Goal: Task Accomplishment & Management: Complete application form

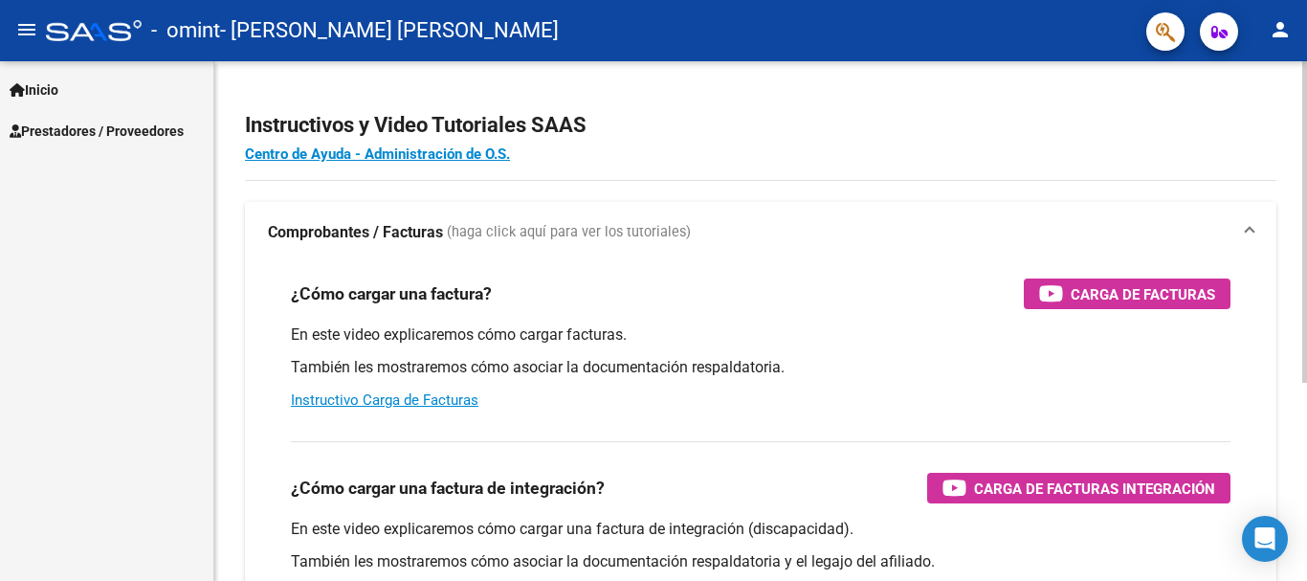
click at [1304, 37] on div "menu - omint - [PERSON_NAME] [PERSON_NAME] person Inicio Instructivos Contacto …" at bounding box center [653, 290] width 1307 height 581
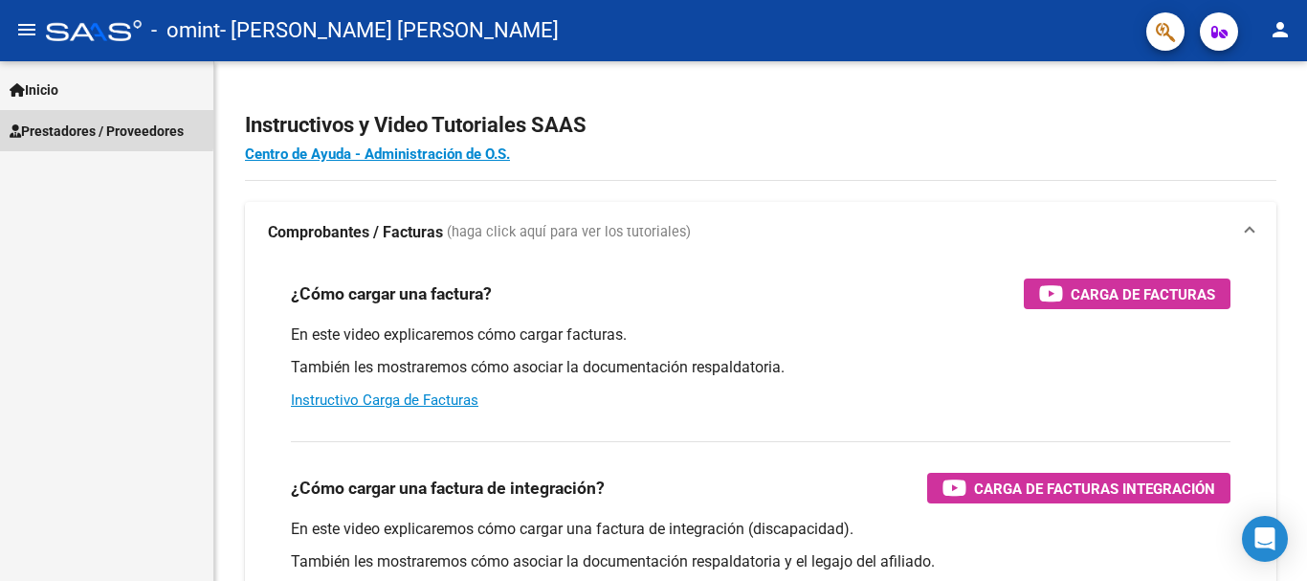
click at [49, 124] on span "Prestadores / Proveedores" at bounding box center [97, 131] width 174 height 21
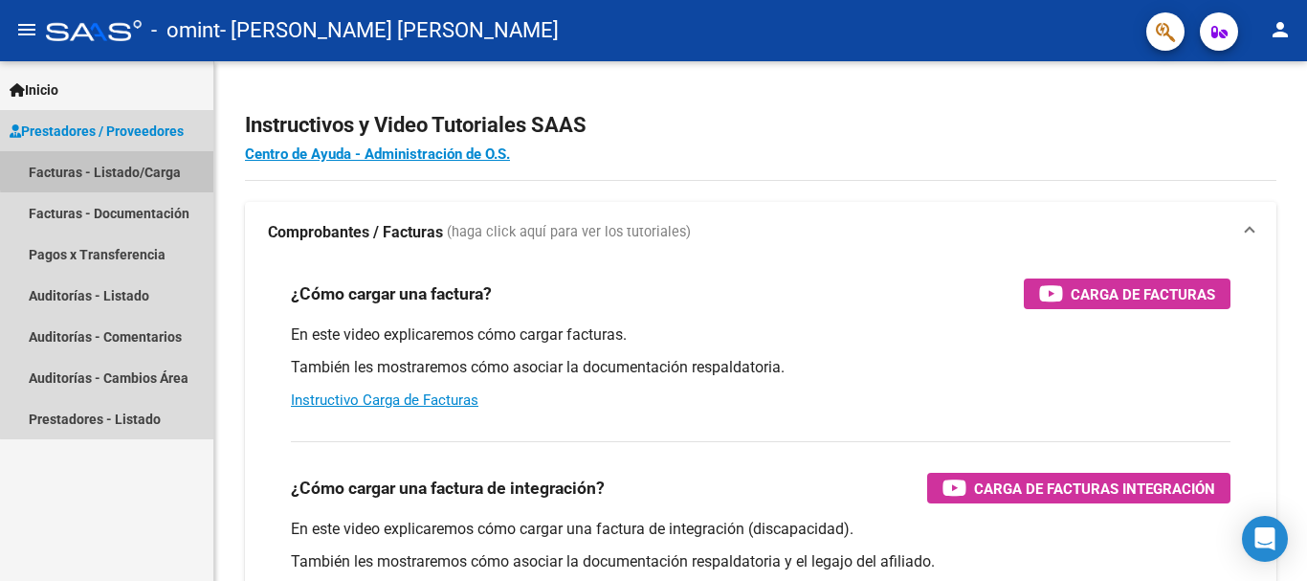
click at [119, 169] on link "Facturas - Listado/Carga" at bounding box center [106, 171] width 213 height 41
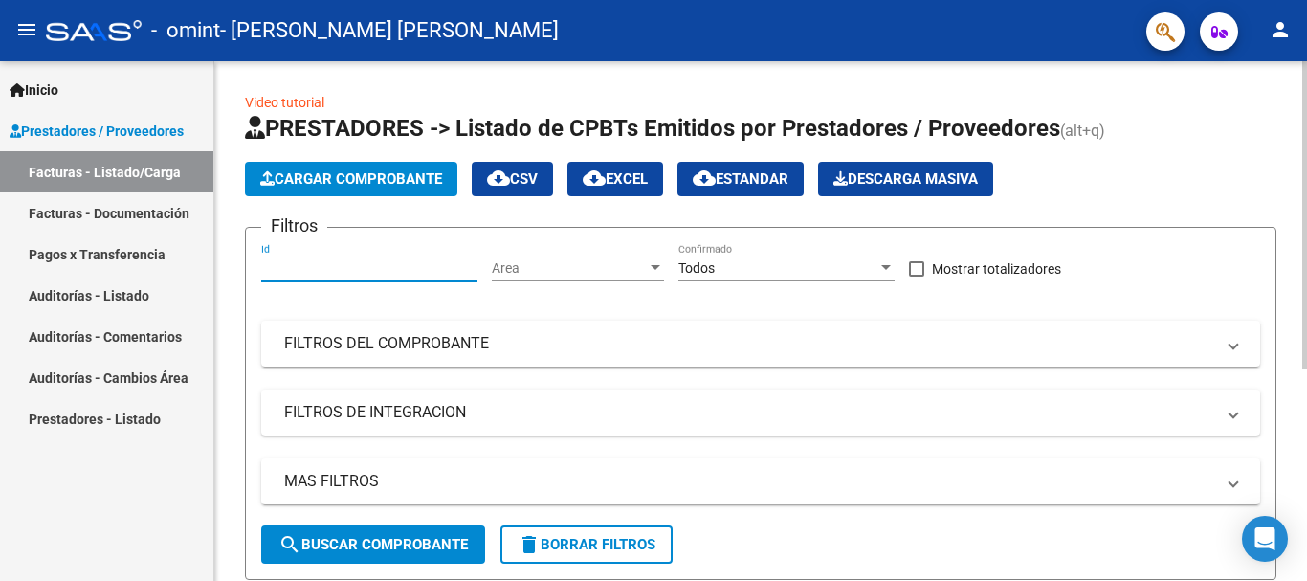
click at [433, 271] on input "Id" at bounding box center [369, 268] width 216 height 16
click at [408, 180] on span "Cargar Comprobante" at bounding box center [351, 178] width 182 height 17
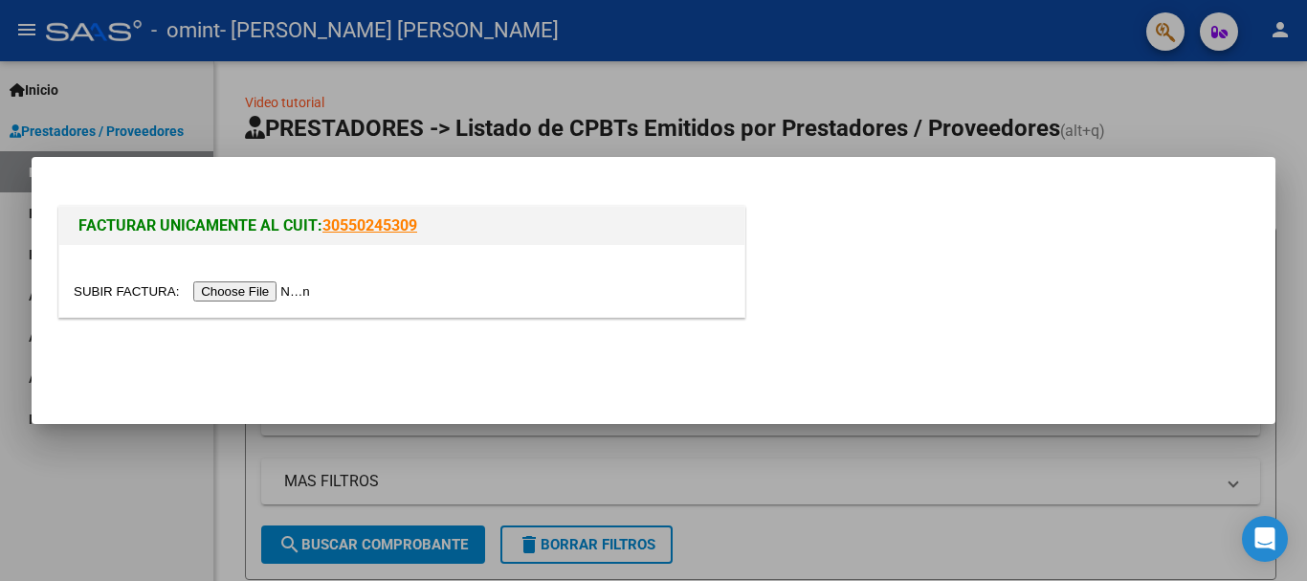
click at [285, 293] on input "file" at bounding box center [195, 291] width 242 height 20
click at [595, 114] on div at bounding box center [653, 290] width 1307 height 581
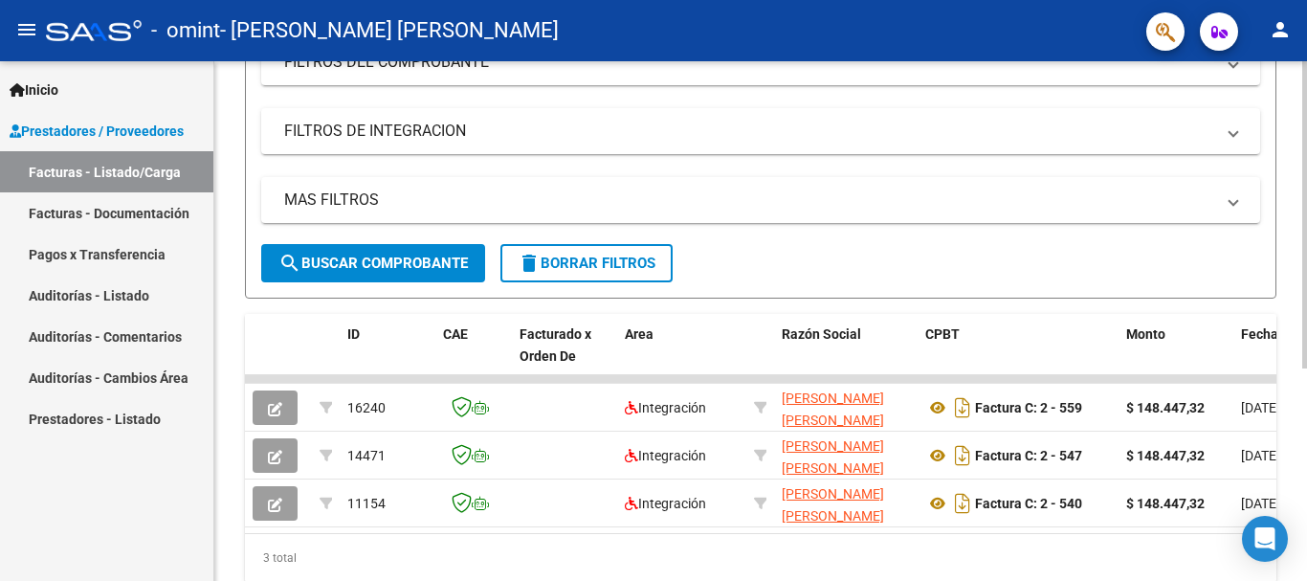
scroll to position [359, 0]
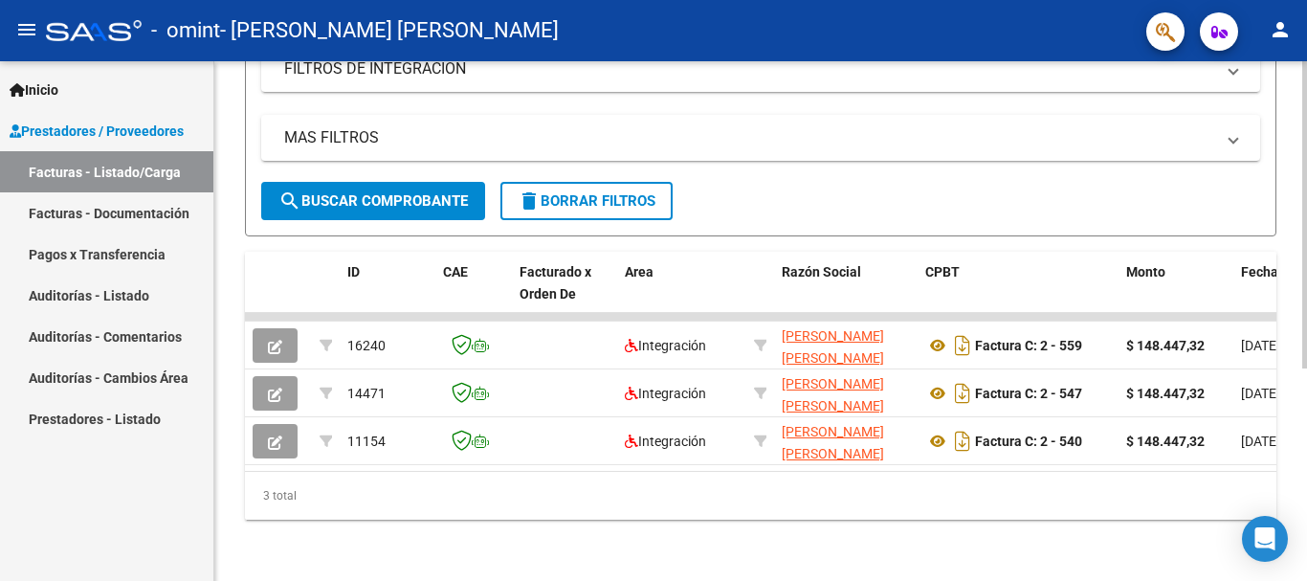
click at [1306, 388] on div at bounding box center [1304, 427] width 5 height 307
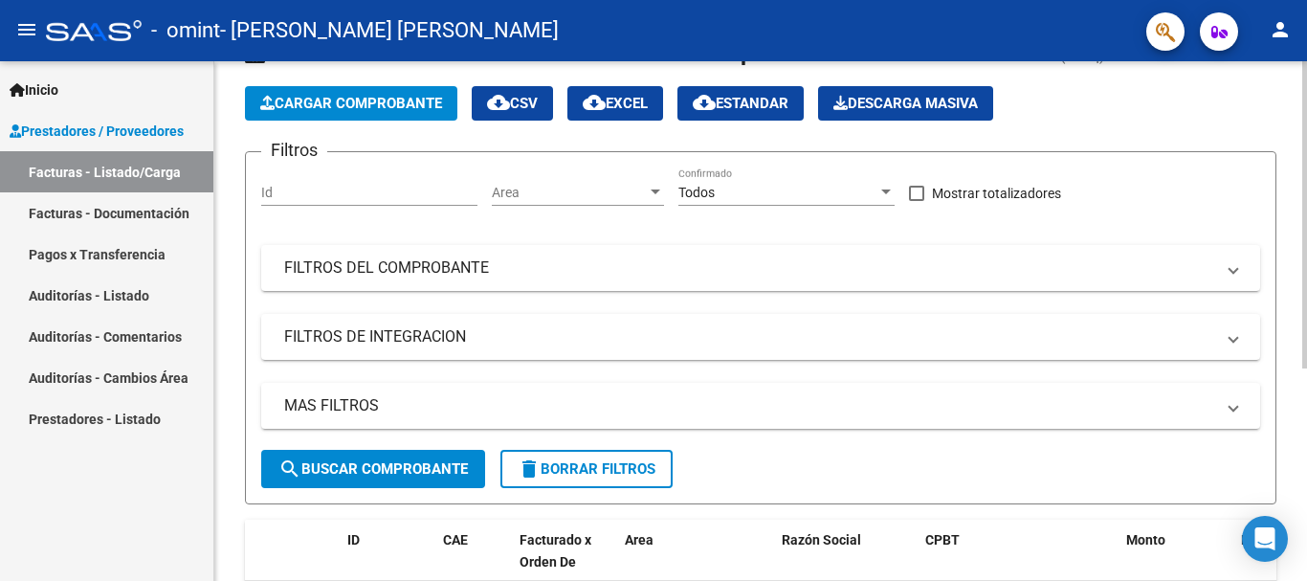
scroll to position [0, 0]
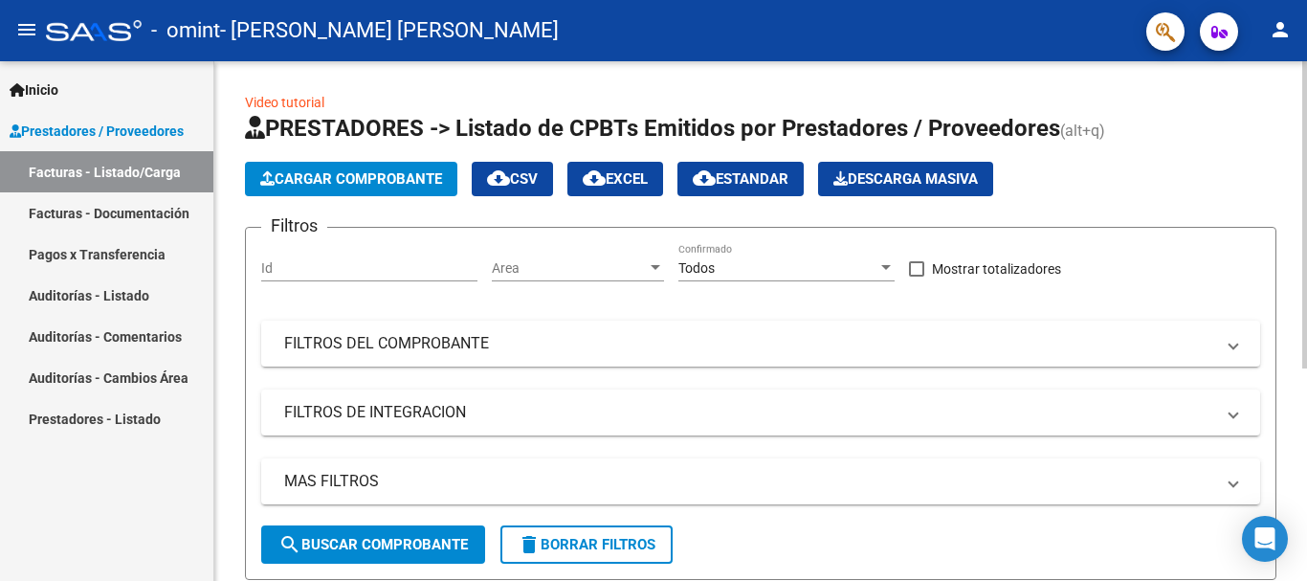
click at [1306, 30] on div "menu - omint - [PERSON_NAME] [PERSON_NAME] person Inicio Instructivos Contacto …" at bounding box center [653, 290] width 1307 height 581
click at [384, 347] on mat-panel-title "FILTROS DEL COMPROBANTE" at bounding box center [749, 343] width 930 height 21
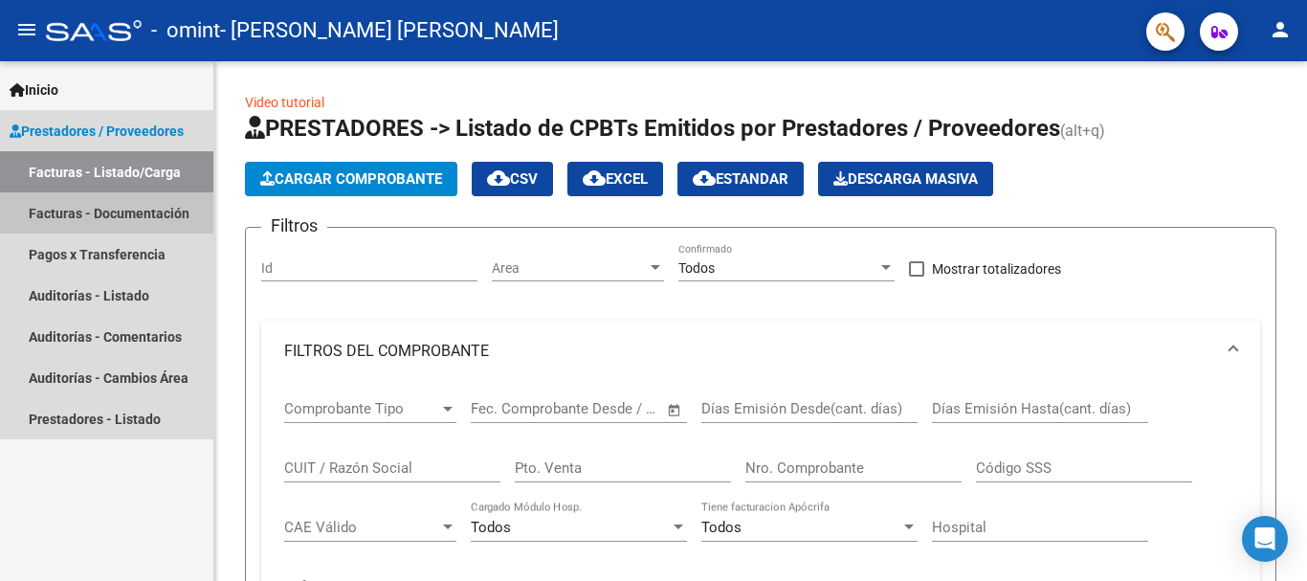
click at [145, 210] on link "Facturas - Documentación" at bounding box center [106, 212] width 213 height 41
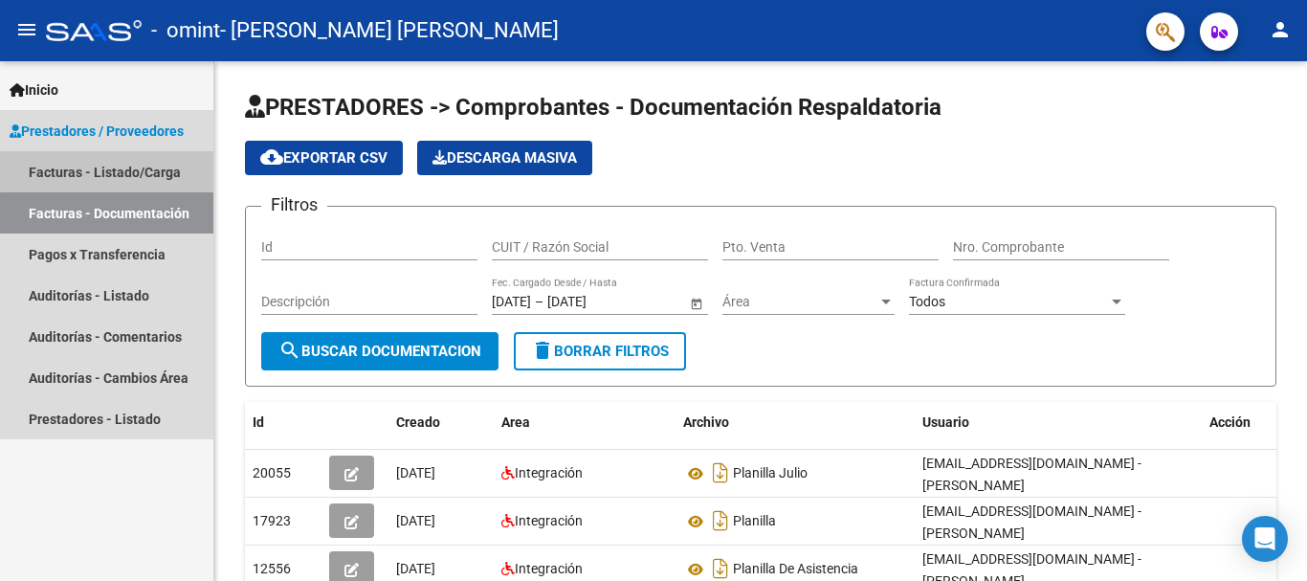
click at [139, 169] on link "Facturas - Listado/Carga" at bounding box center [106, 171] width 213 height 41
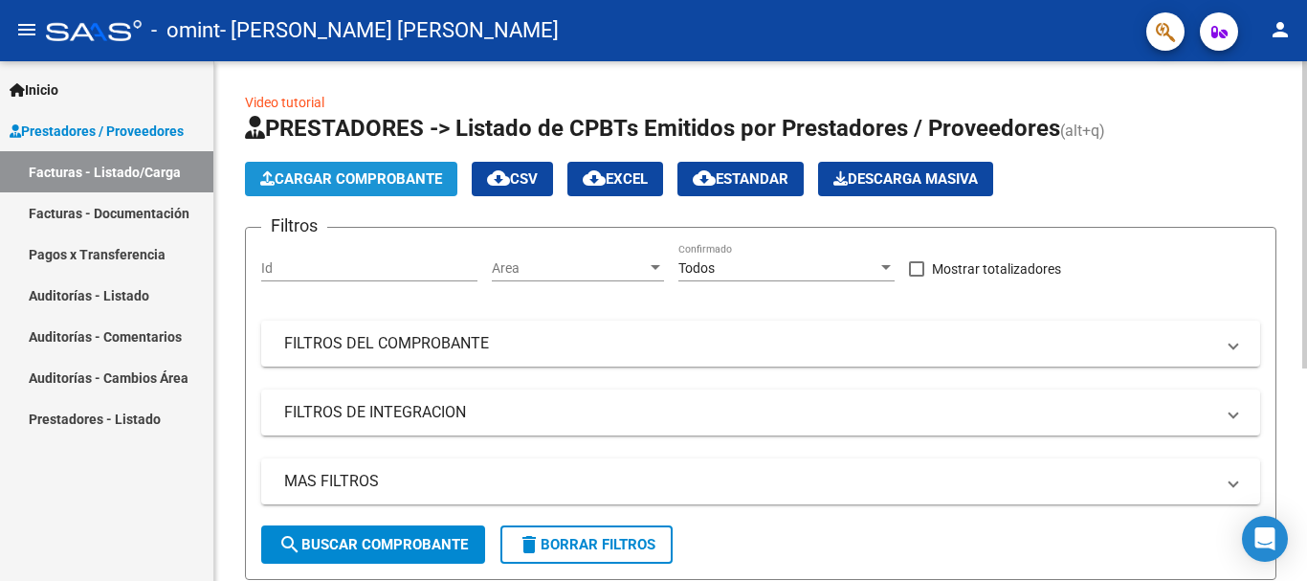
click at [298, 170] on span "Cargar Comprobante" at bounding box center [351, 178] width 182 height 17
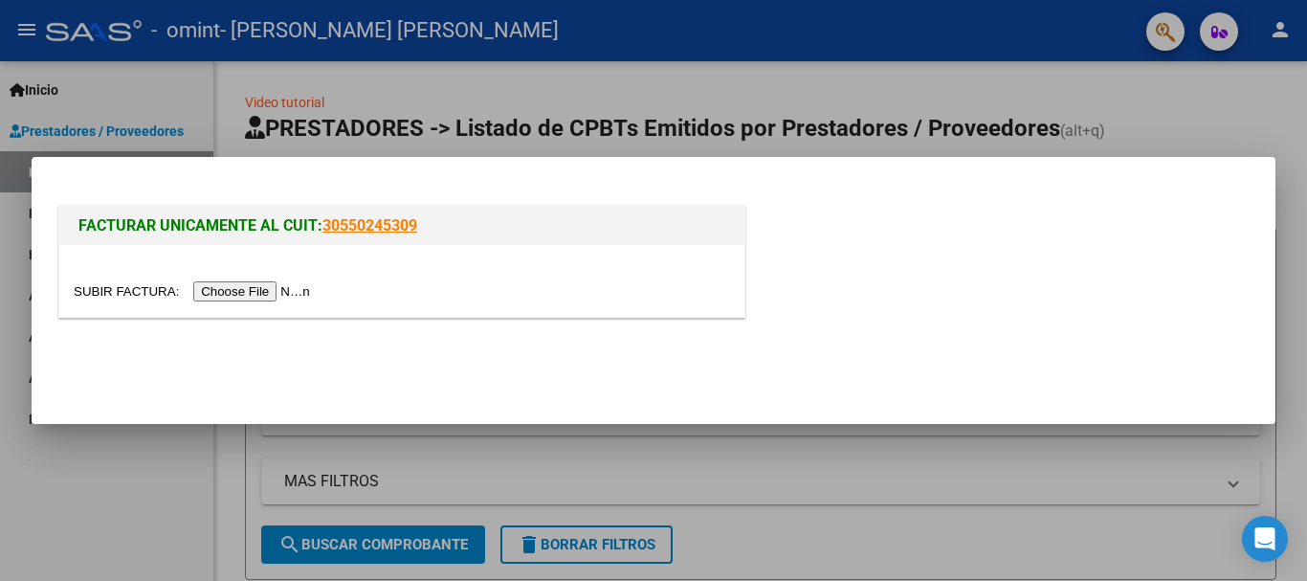
click at [275, 294] on input "file" at bounding box center [195, 291] width 242 height 20
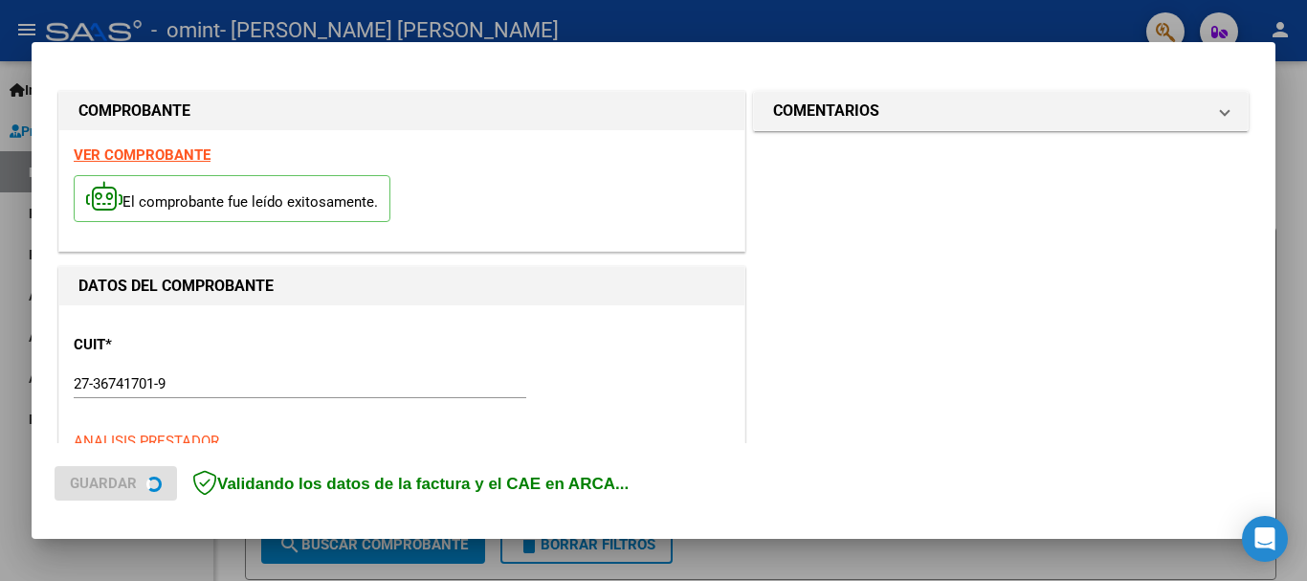
scroll to position [478, 0]
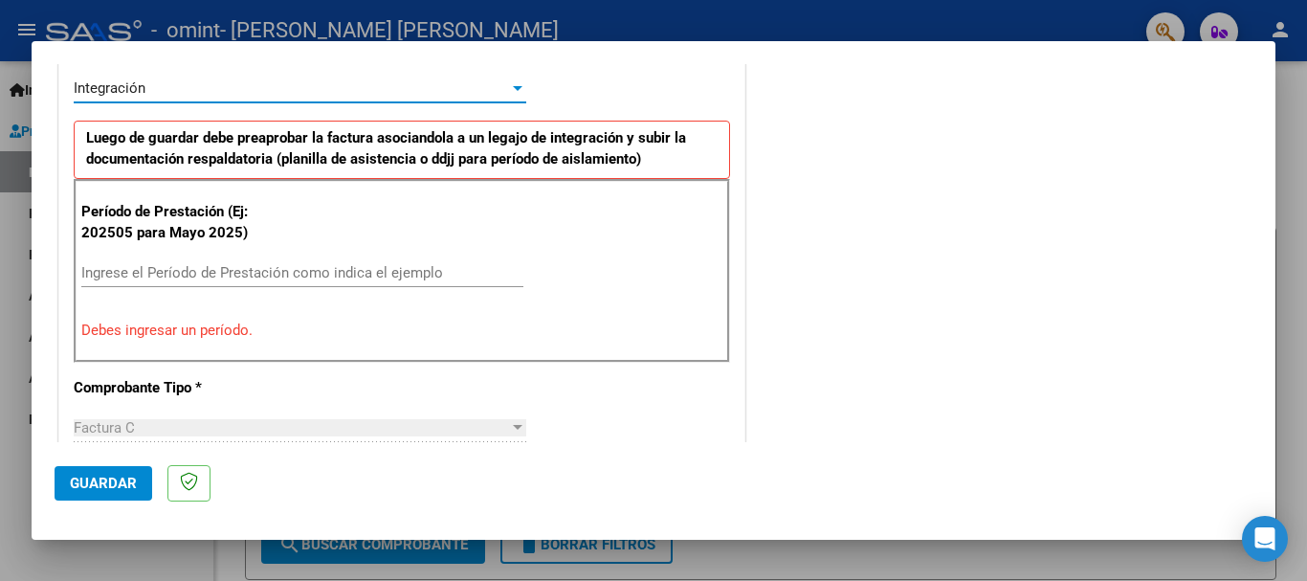
click at [501, 88] on div "Integración" at bounding box center [291, 87] width 435 height 17
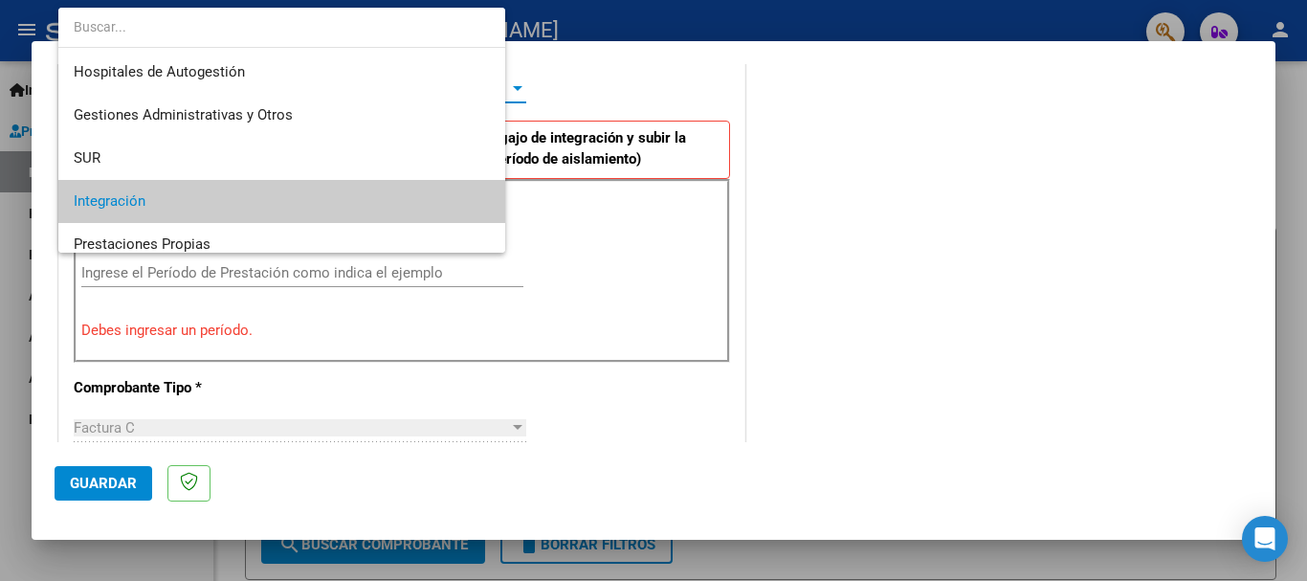
scroll to position [114, 0]
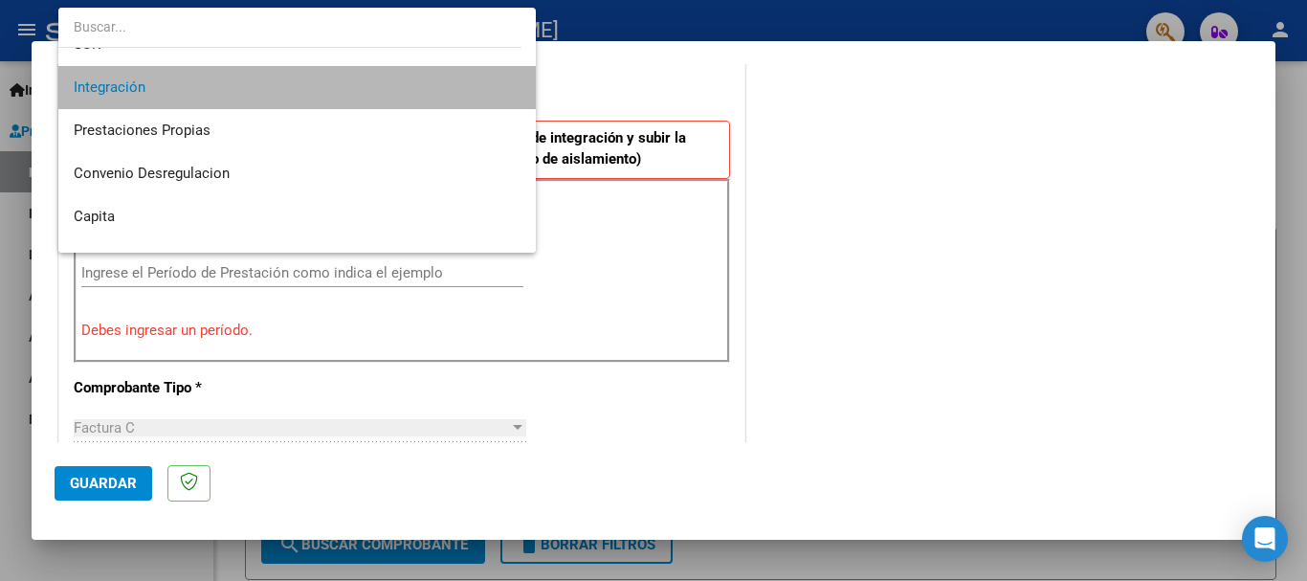
click at [462, 86] on span "Integración" at bounding box center [297, 87] width 447 height 43
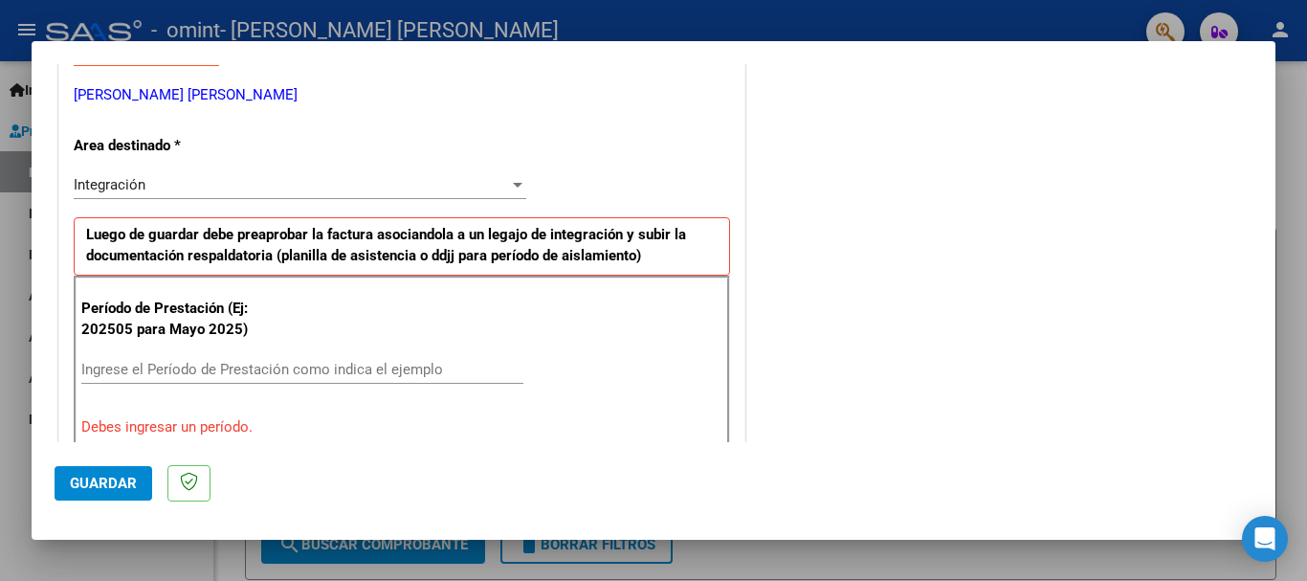
scroll to position [425, 0]
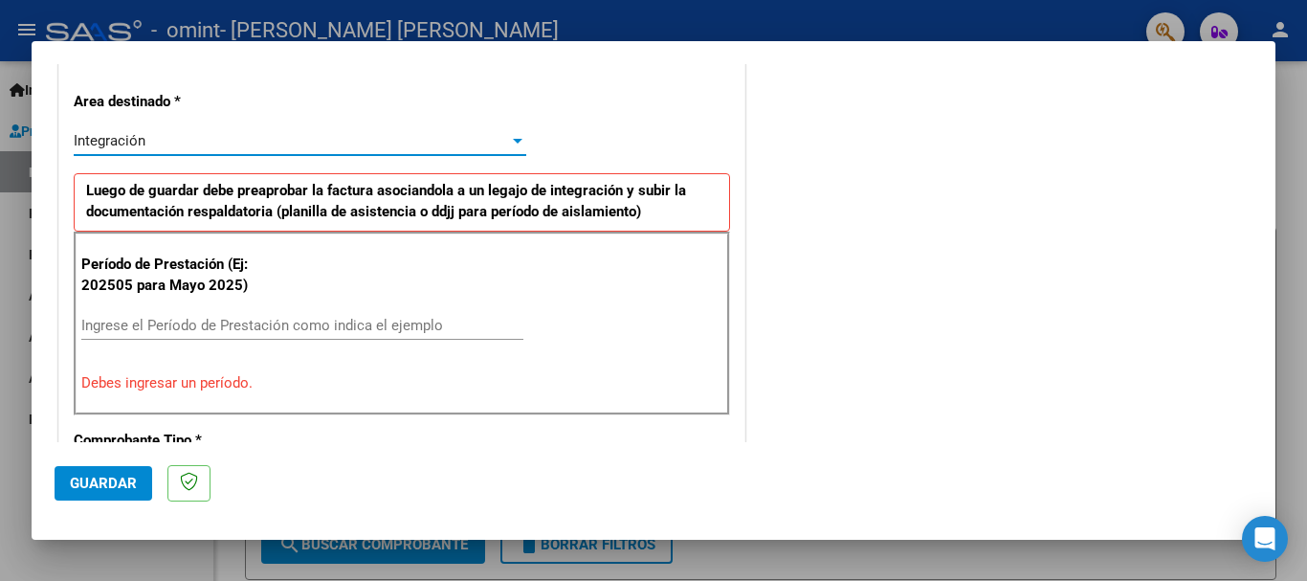
click at [516, 143] on div at bounding box center [518, 141] width 10 height 5
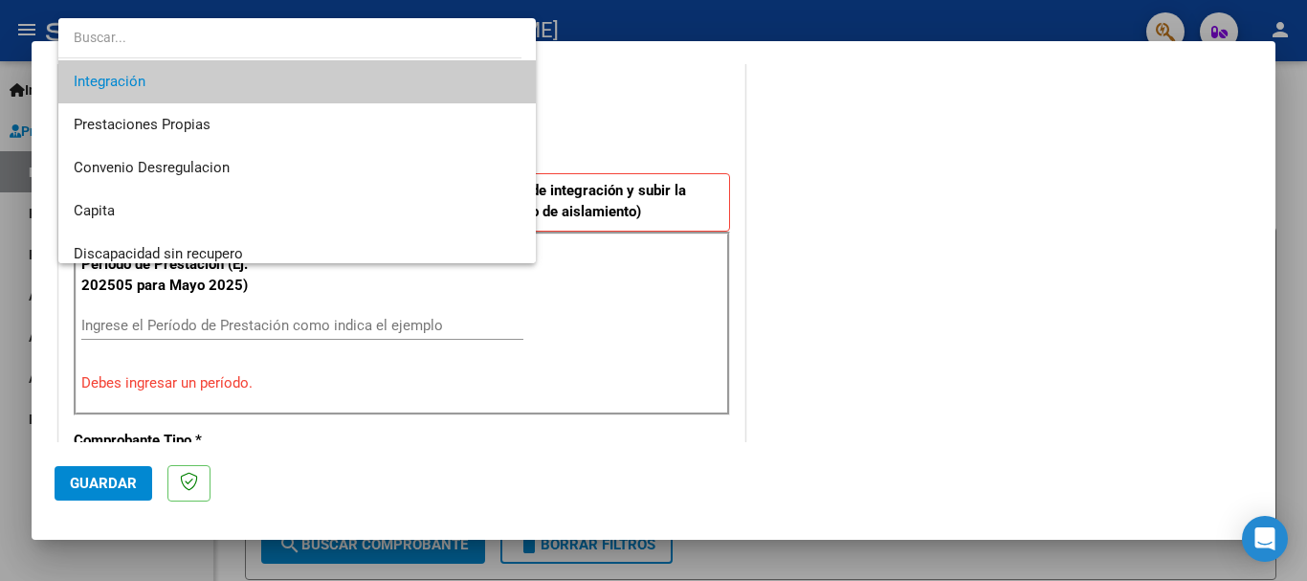
scroll to position [143, 0]
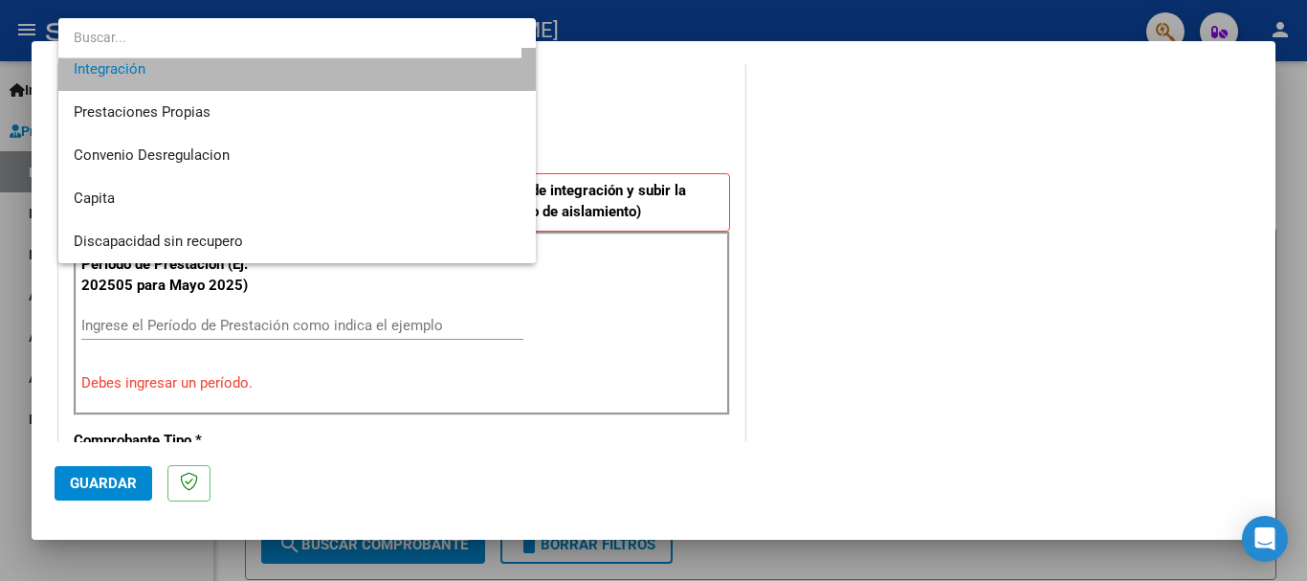
click at [449, 68] on span "Integración" at bounding box center [297, 69] width 447 height 43
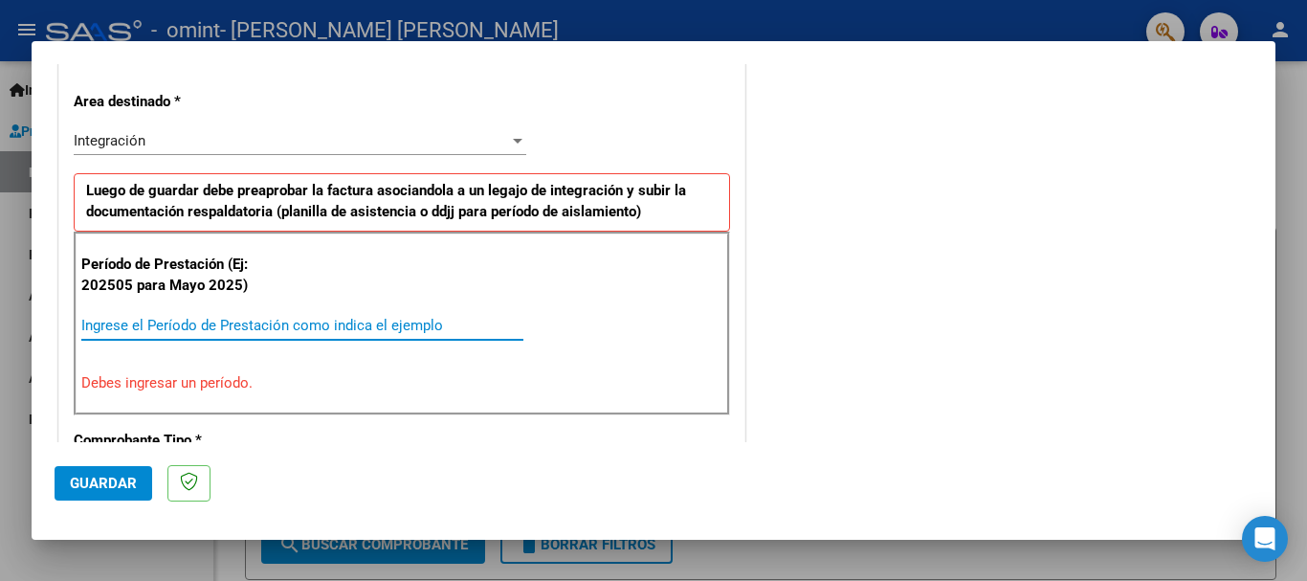
click at [267, 322] on input "Ingrese el Período de Prestación como indica el ejemplo" at bounding box center [302, 325] width 442 height 17
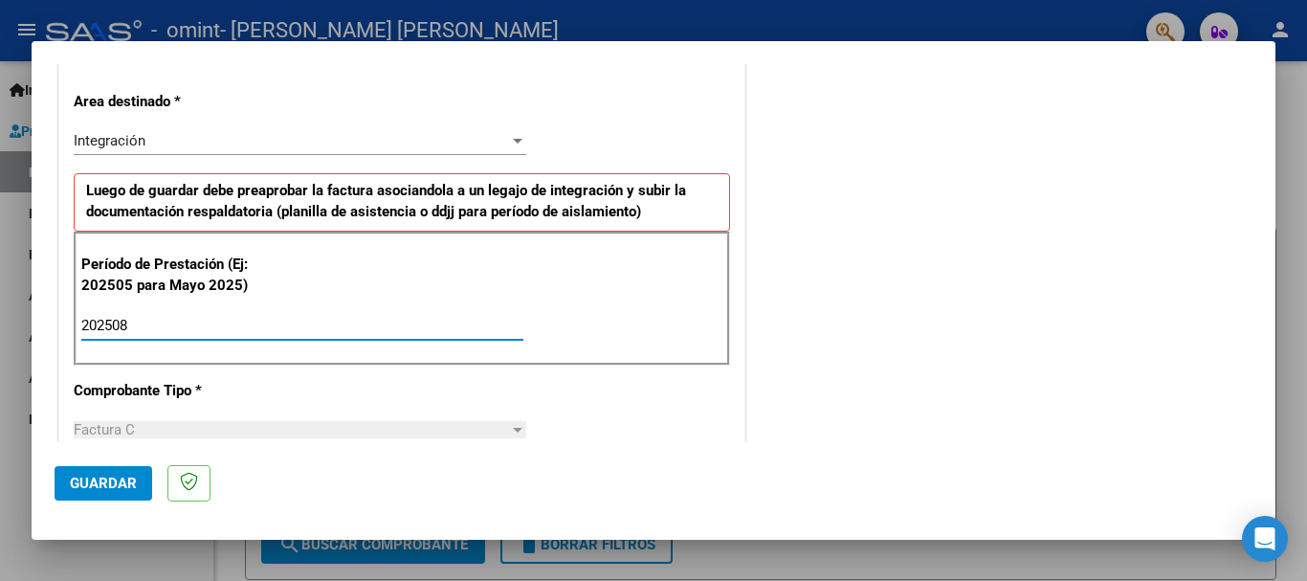
type input "202508"
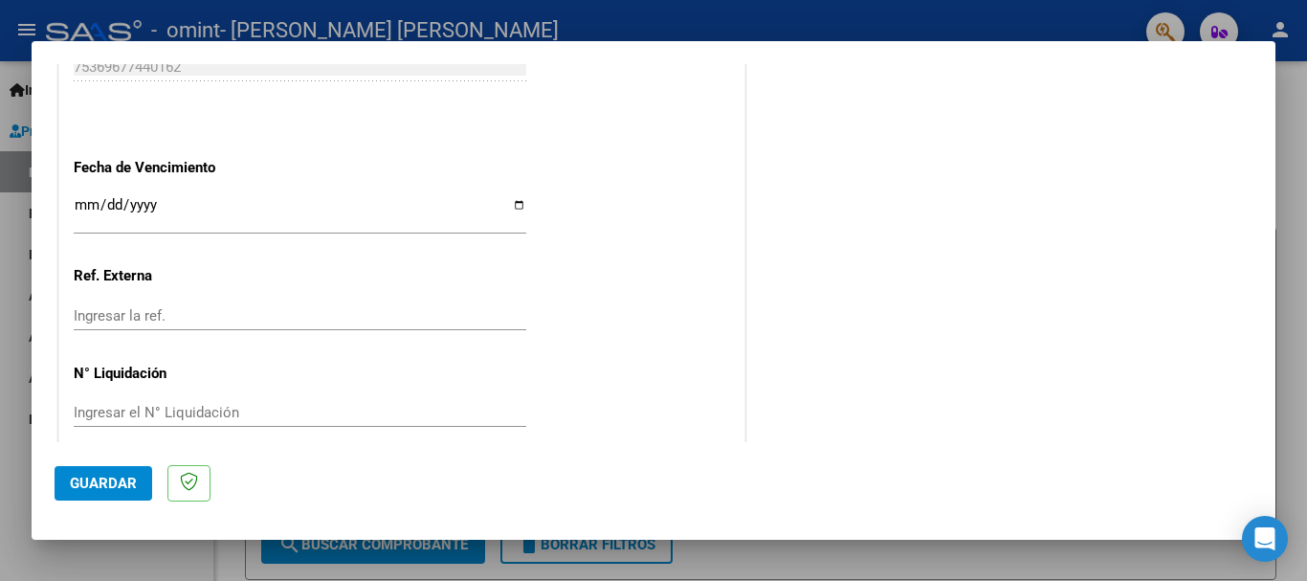
scroll to position [1306, 0]
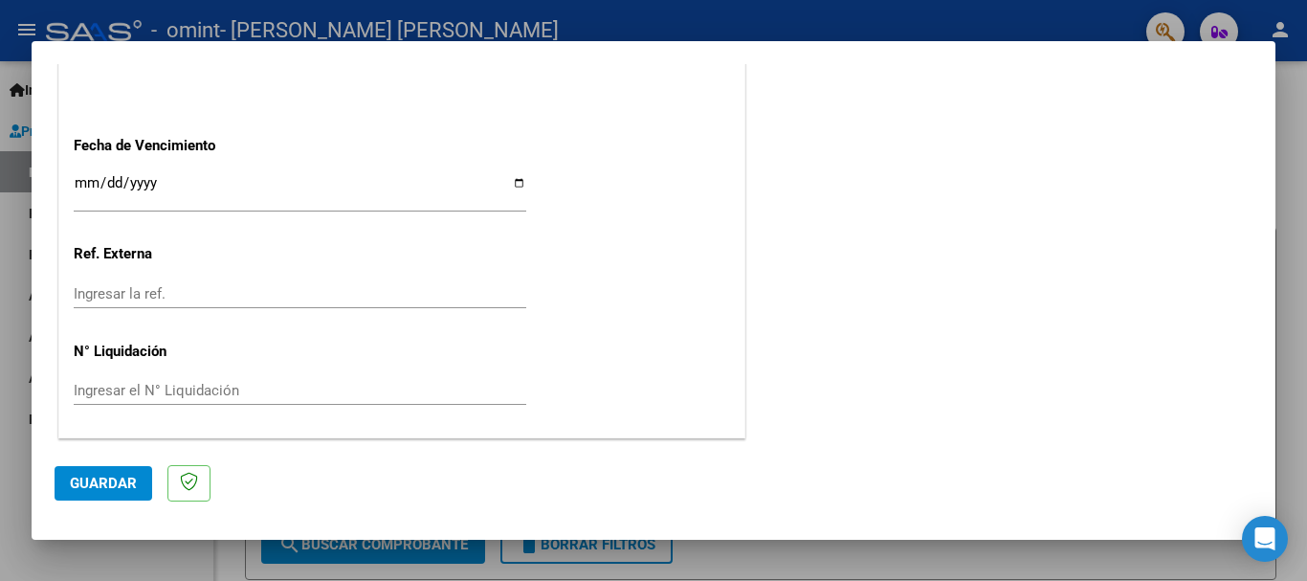
click at [511, 182] on input "Ingresar la fecha" at bounding box center [300, 190] width 453 height 31
type input "[DATE]"
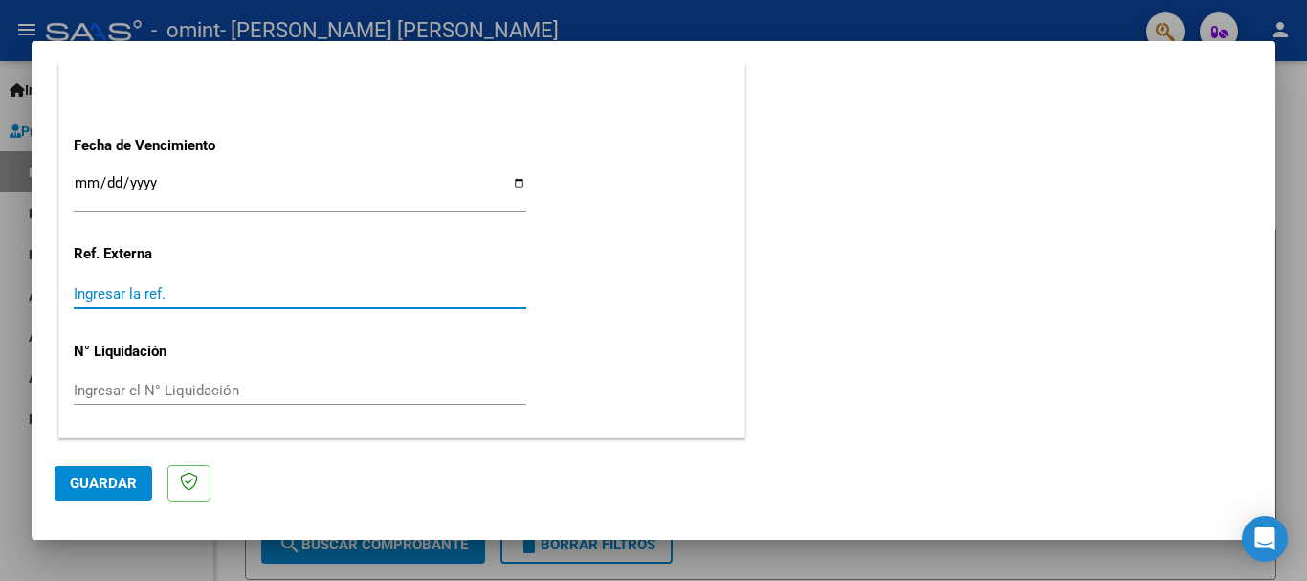
click at [185, 285] on input "Ingresar la ref." at bounding box center [300, 293] width 453 height 17
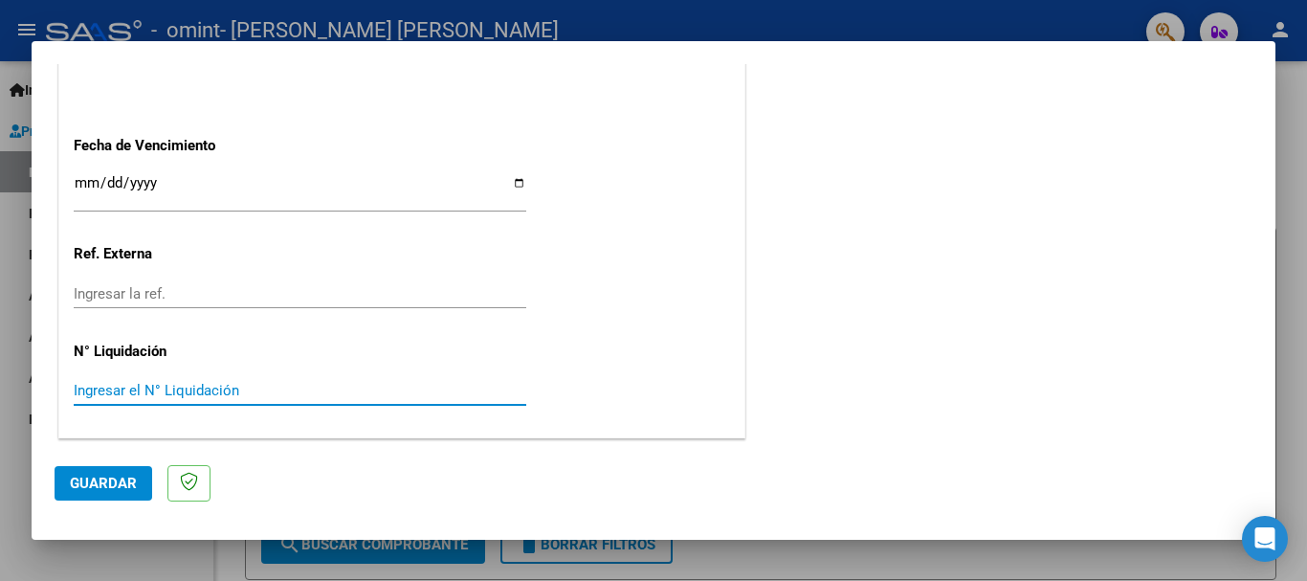
click at [170, 395] on input "Ingresar el N° Liquidación" at bounding box center [300, 390] width 453 height 17
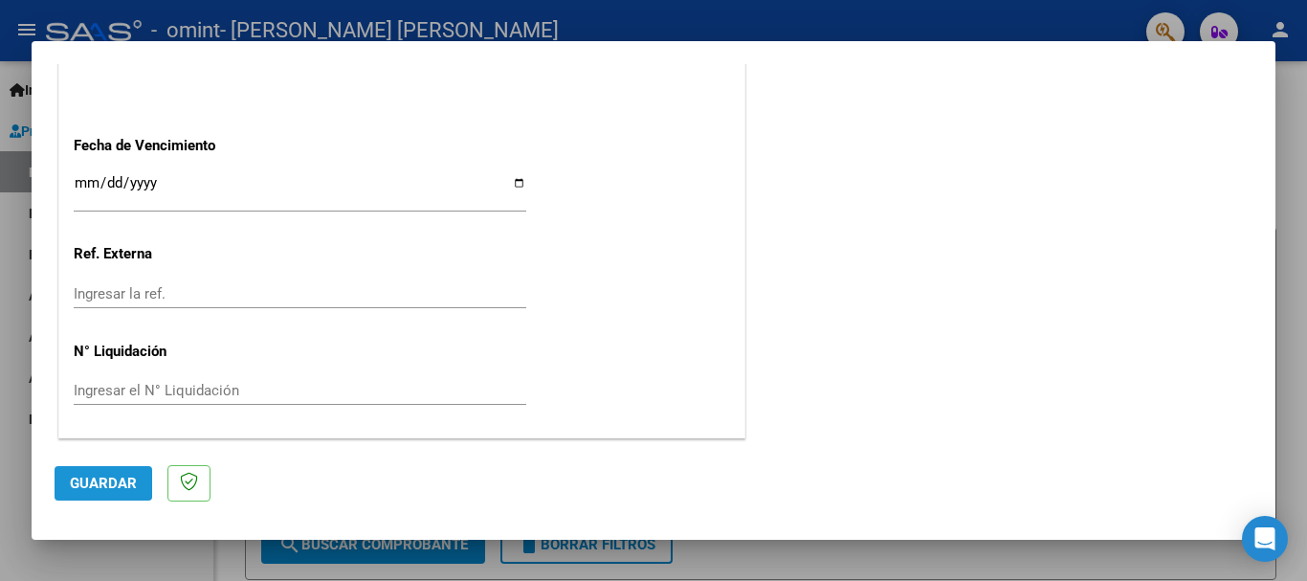
click at [100, 483] on span "Guardar" at bounding box center [103, 483] width 67 height 17
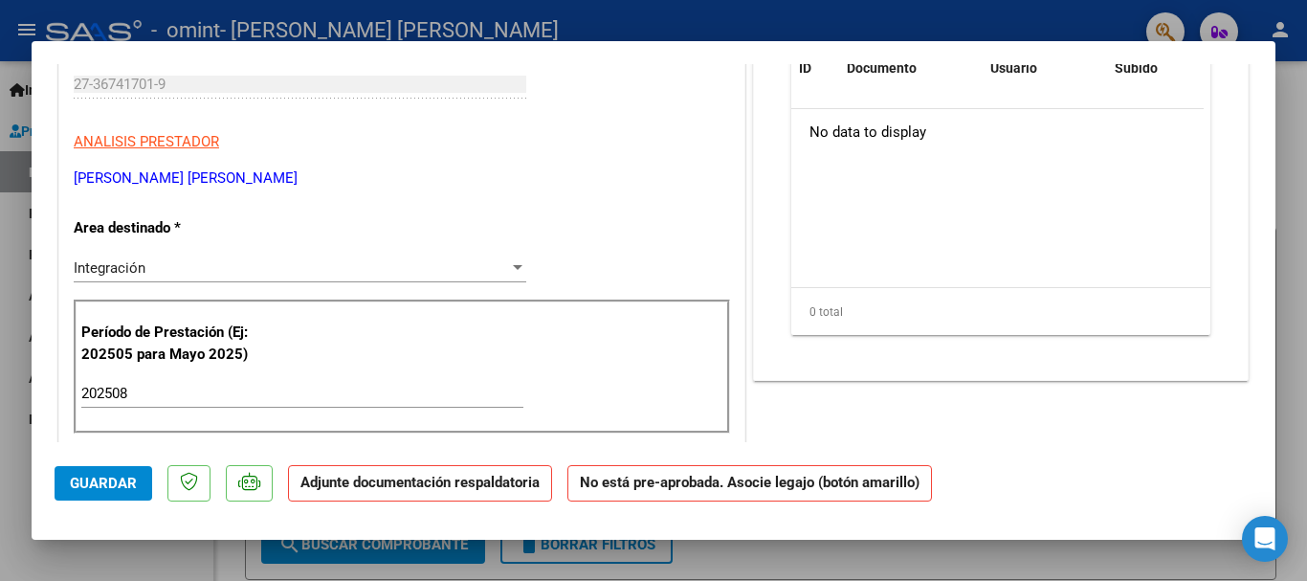
scroll to position [345, 0]
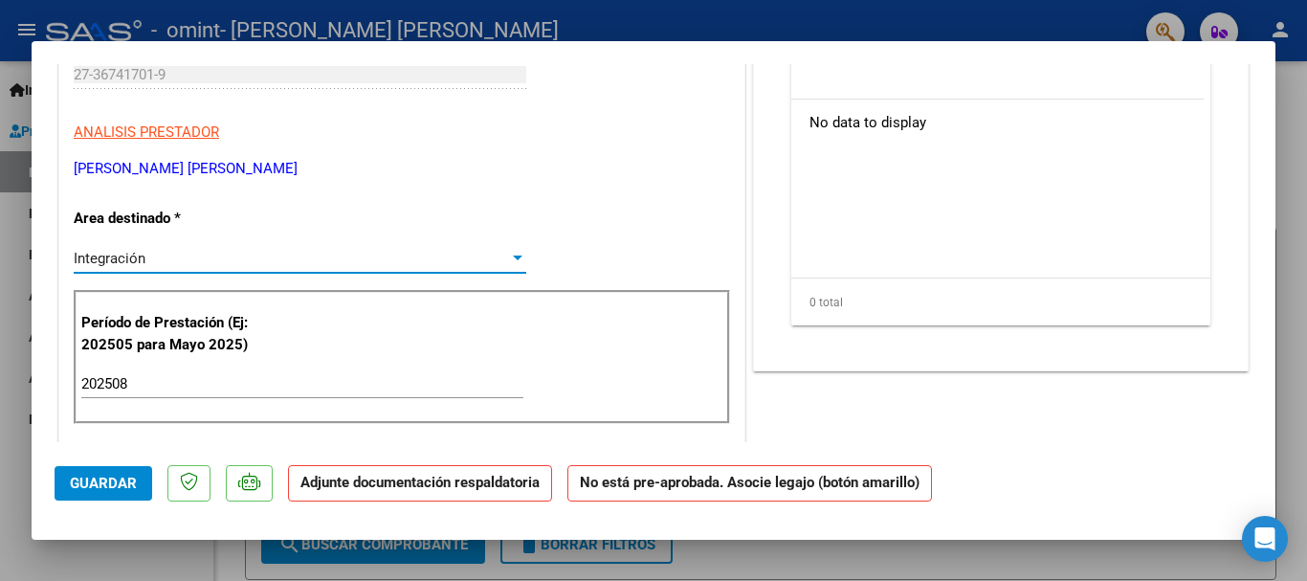
click at [513, 256] on div at bounding box center [518, 258] width 10 height 5
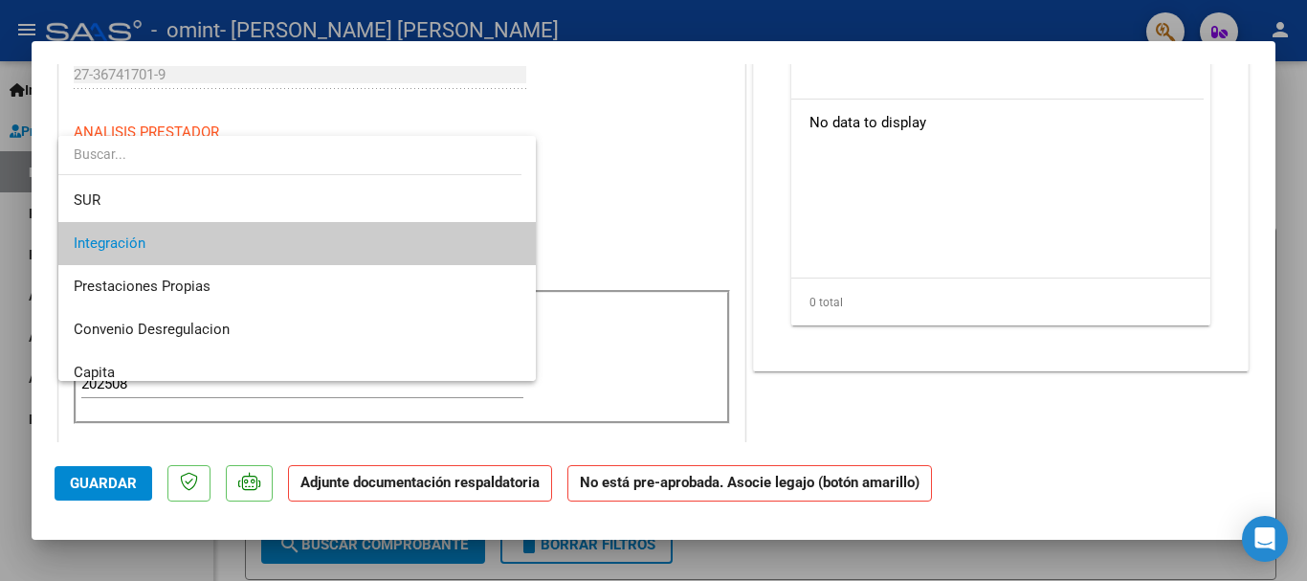
scroll to position [143, 0]
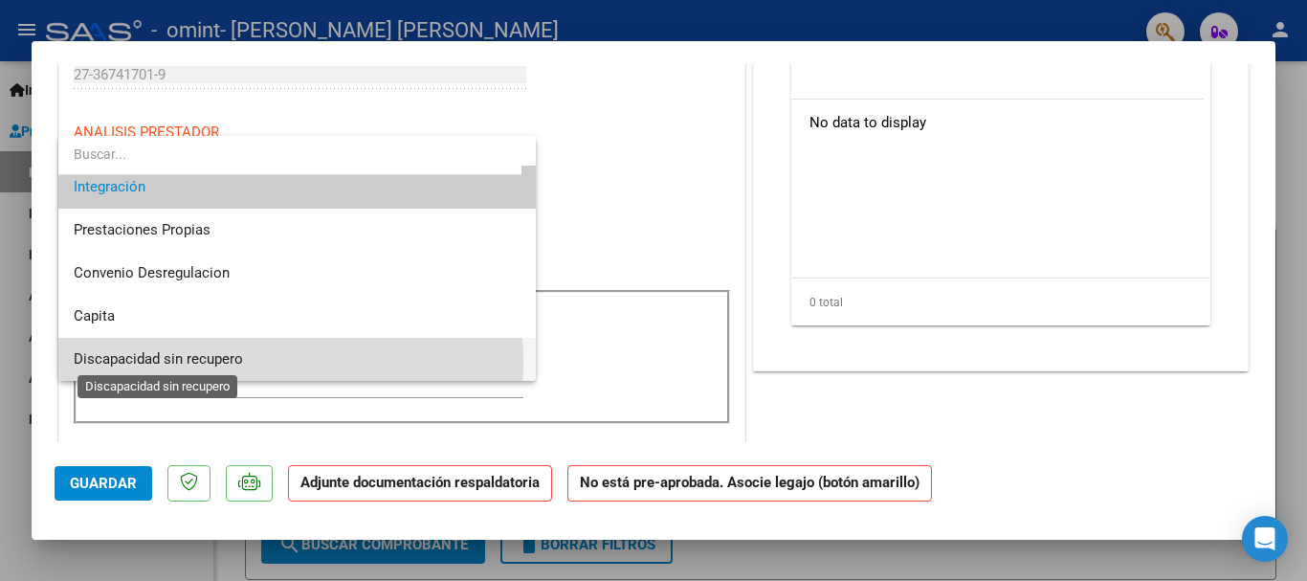
click at [226, 363] on span "Discapacidad sin recupero" at bounding box center [158, 358] width 169 height 17
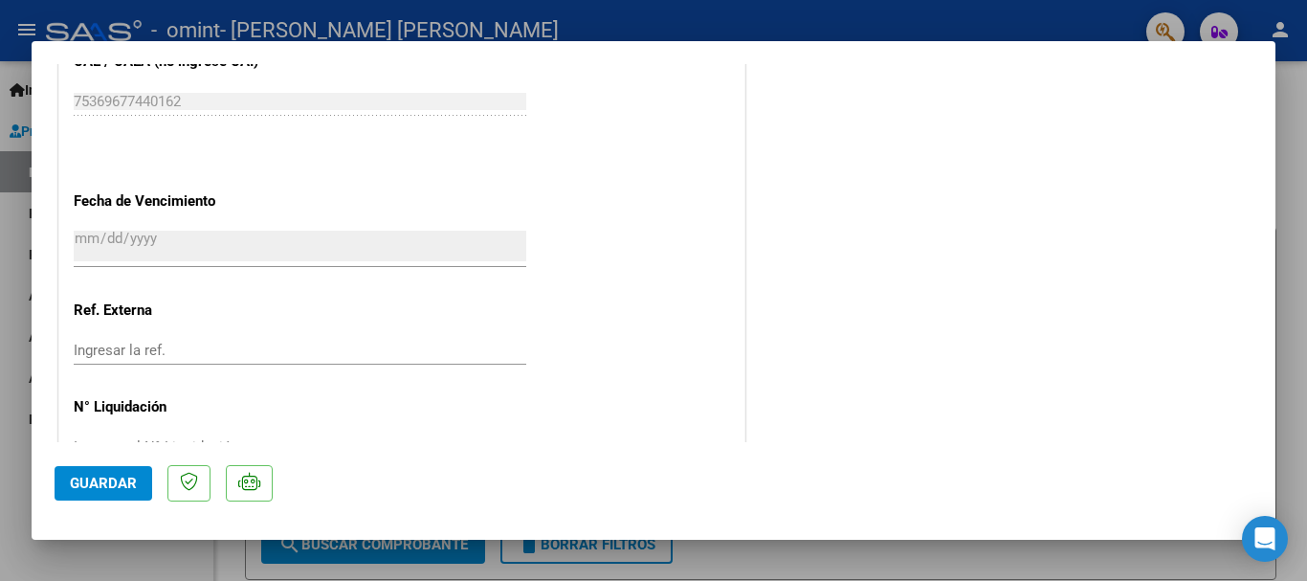
scroll to position [1151, 0]
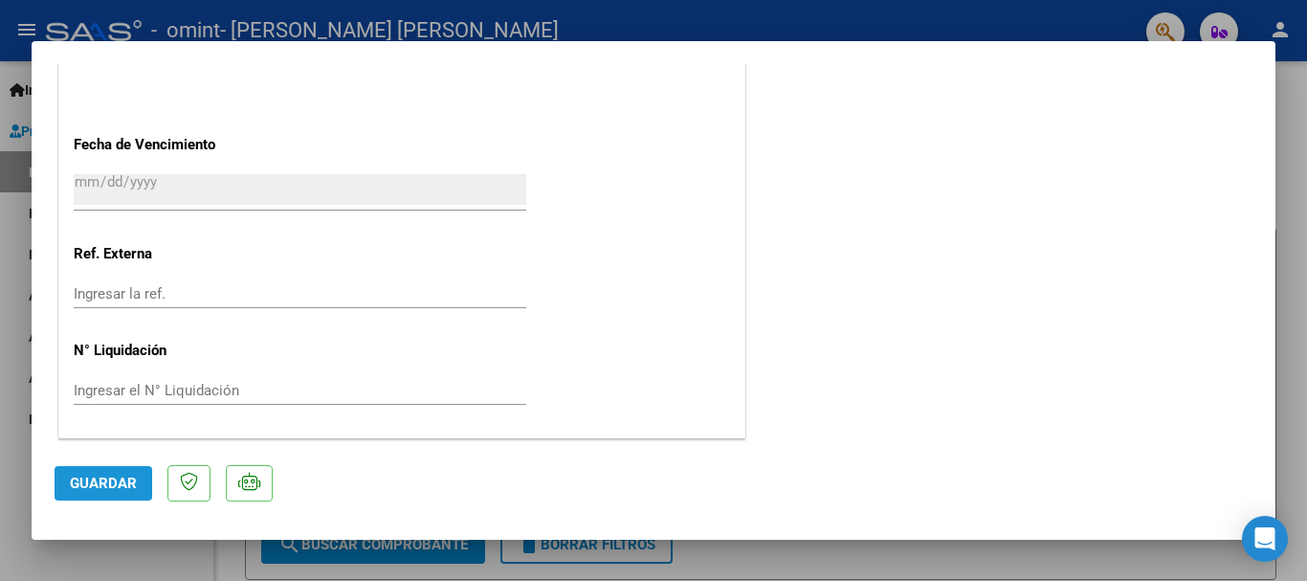
click at [118, 485] on span "Guardar" at bounding box center [103, 483] width 67 height 17
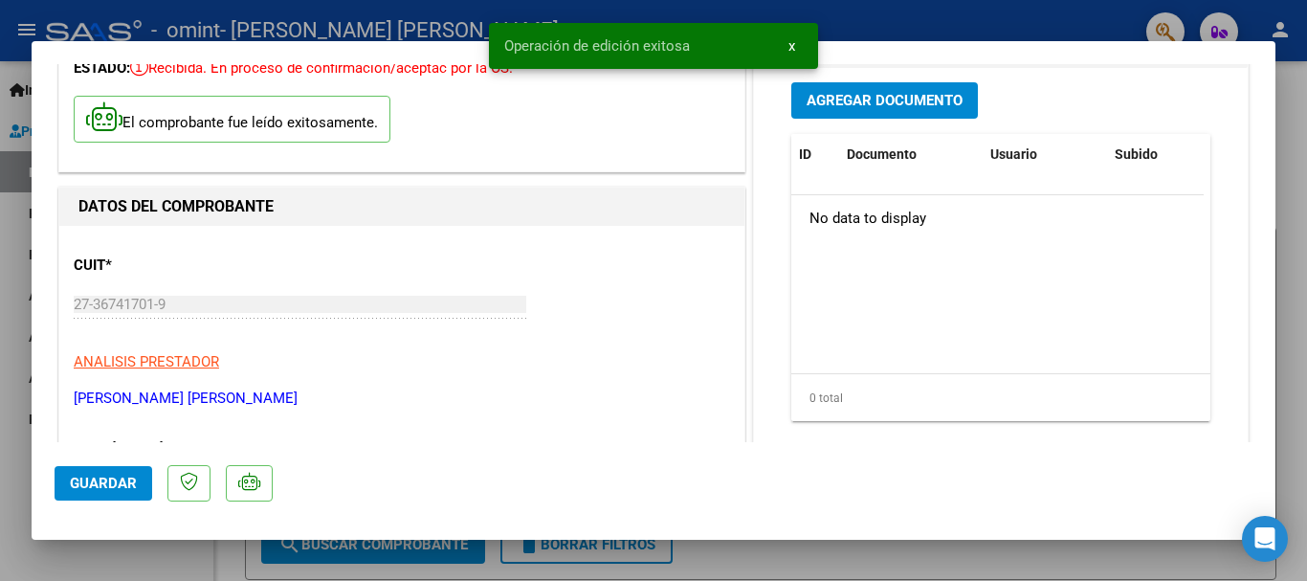
scroll to position [0, 0]
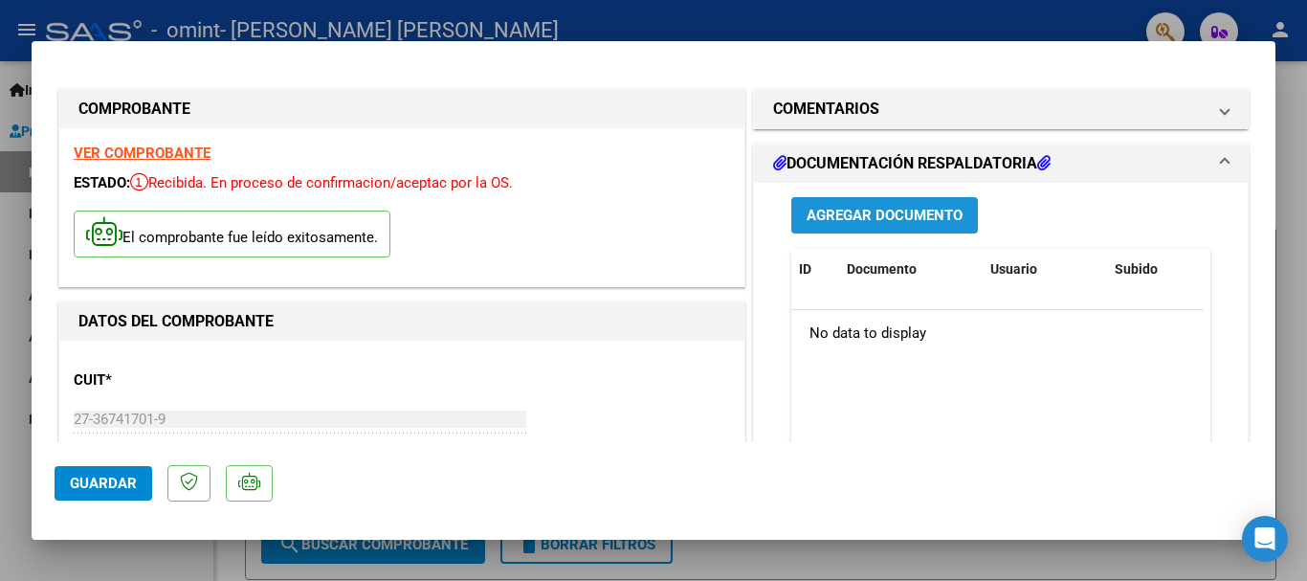
click at [870, 210] on span "Agregar Documento" at bounding box center [885, 216] width 156 height 17
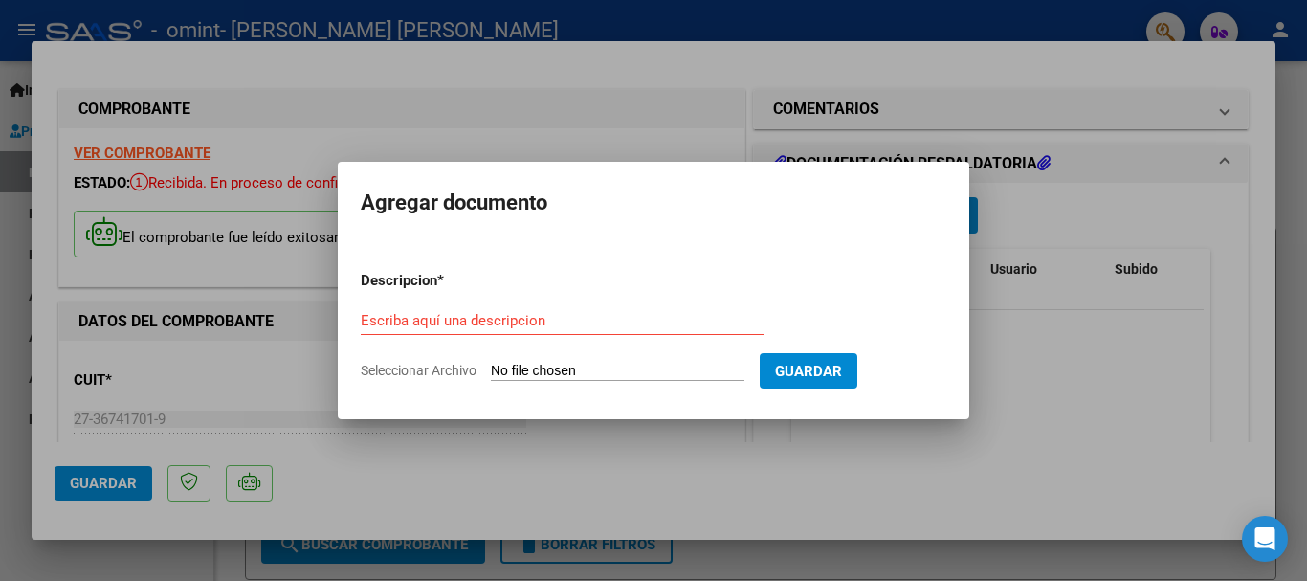
click at [557, 329] on div "Escriba aquí una descripcion" at bounding box center [563, 320] width 404 height 29
click at [533, 372] on input "Seleccionar Archivo" at bounding box center [618, 372] width 254 height 18
type input "C:\fakepath\Planilla [PERSON_NAME][DATE].pdf"
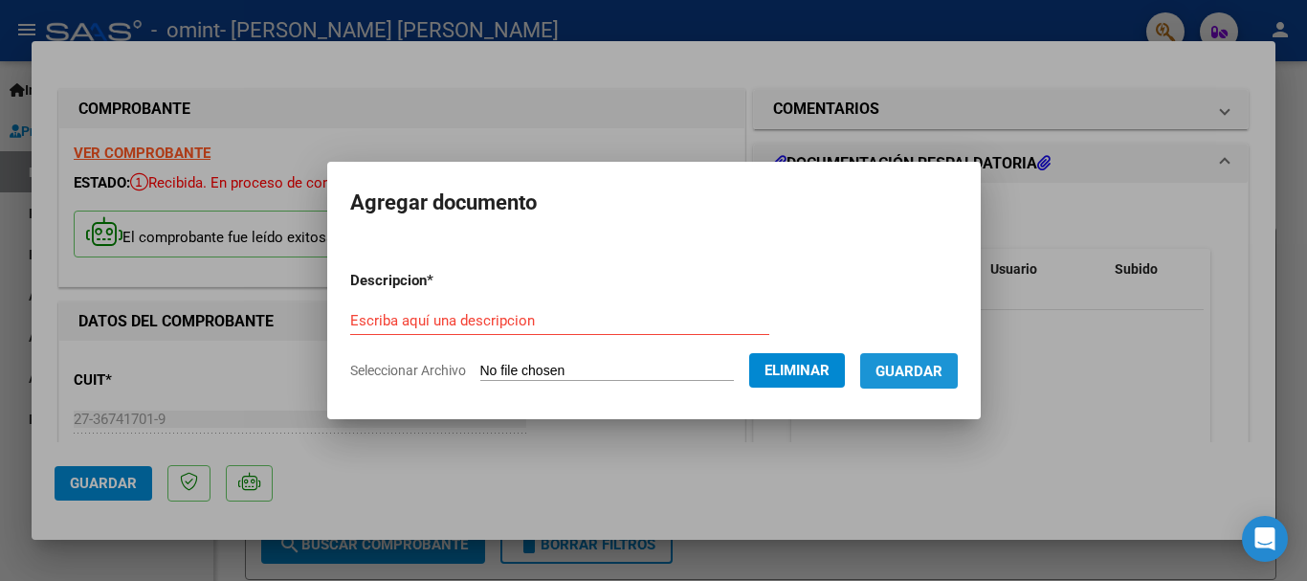
click at [922, 375] on span "Guardar" at bounding box center [909, 371] width 67 height 17
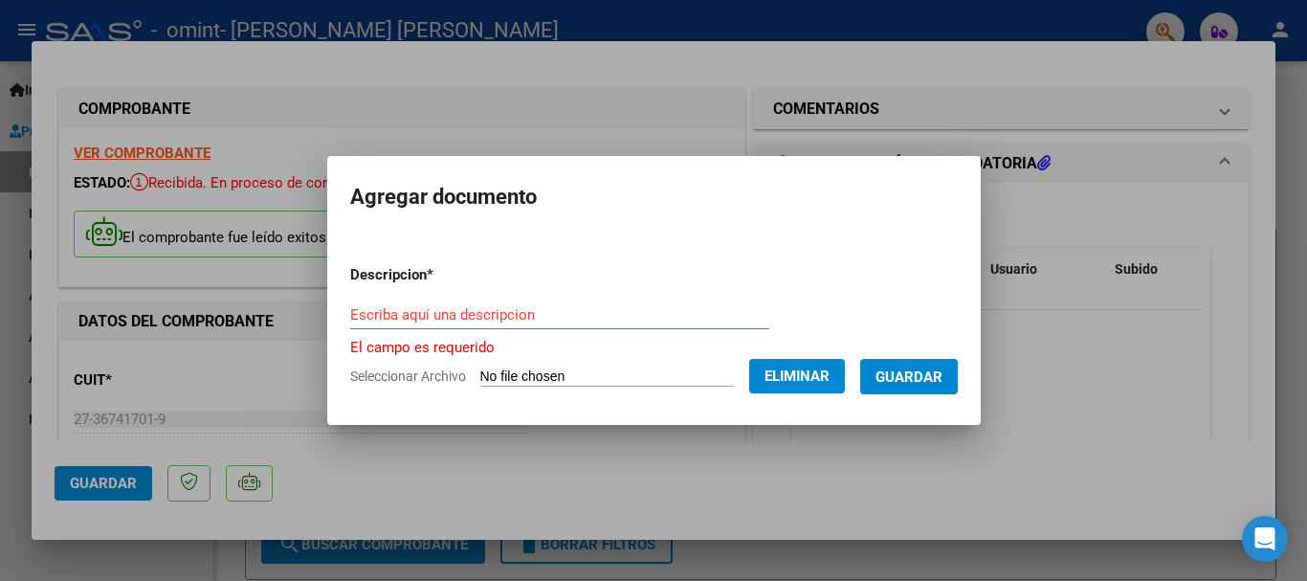
click at [634, 312] on input "Escriba aquí una descripcion" at bounding box center [559, 314] width 419 height 17
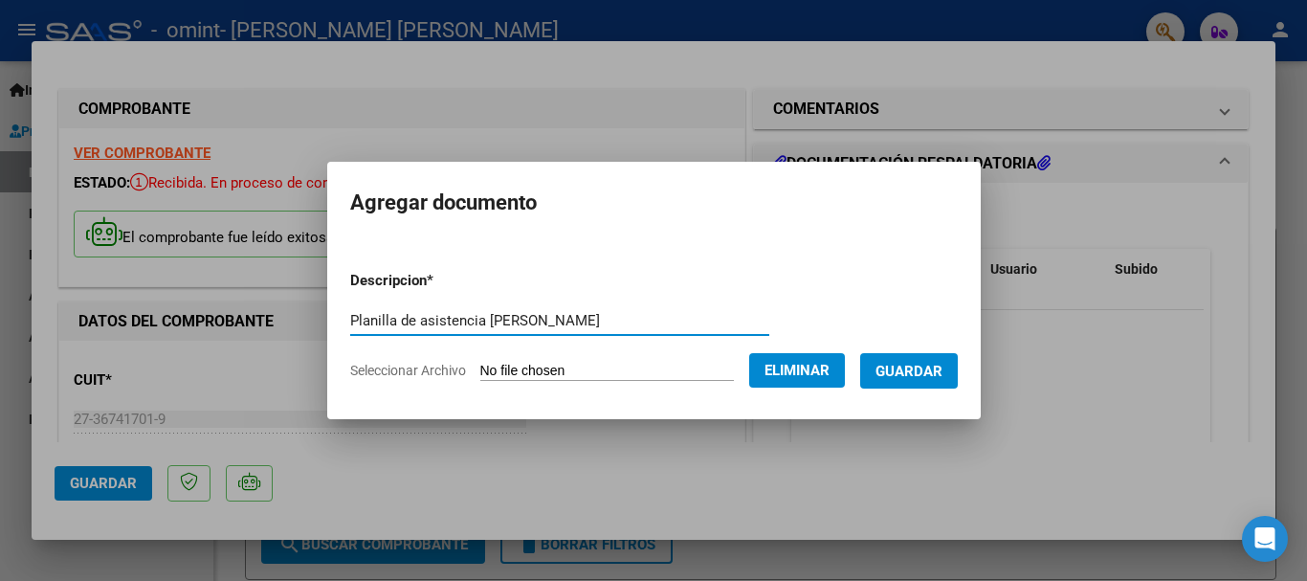
type input "Planilla de asistencia [PERSON_NAME]"
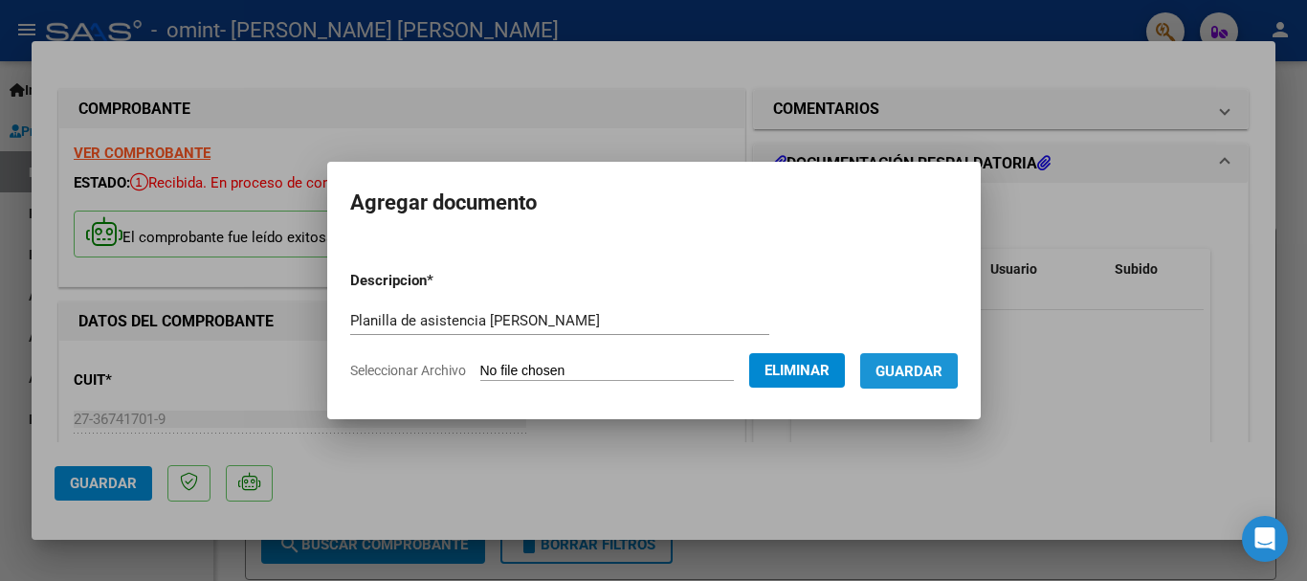
click at [900, 365] on span "Guardar" at bounding box center [909, 371] width 67 height 17
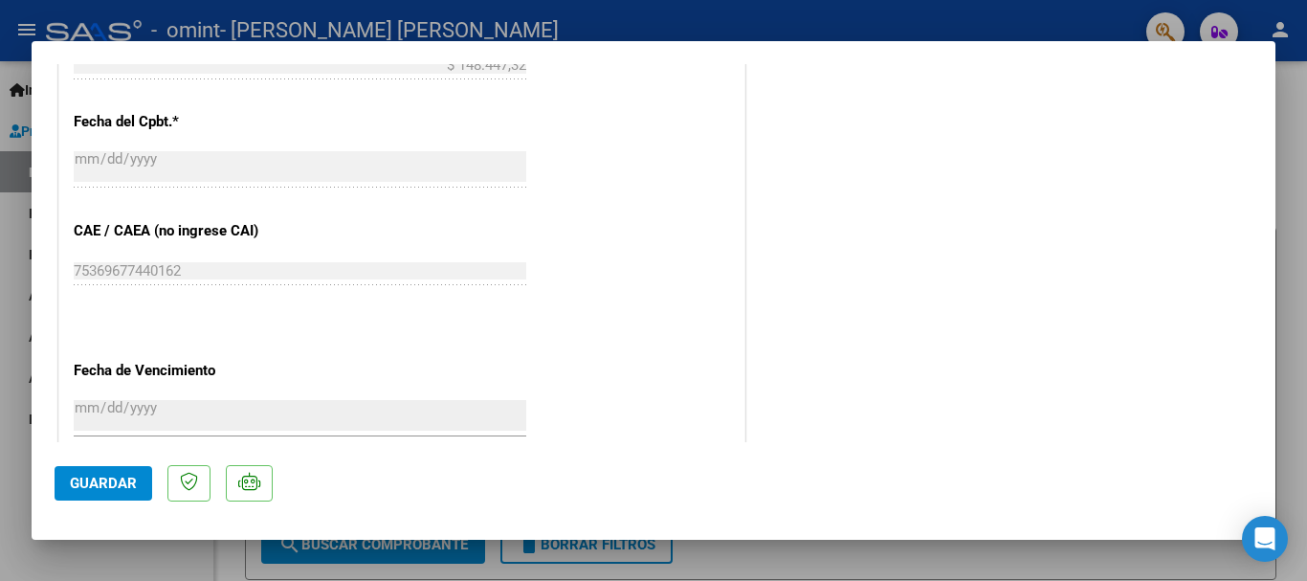
scroll to position [1151, 0]
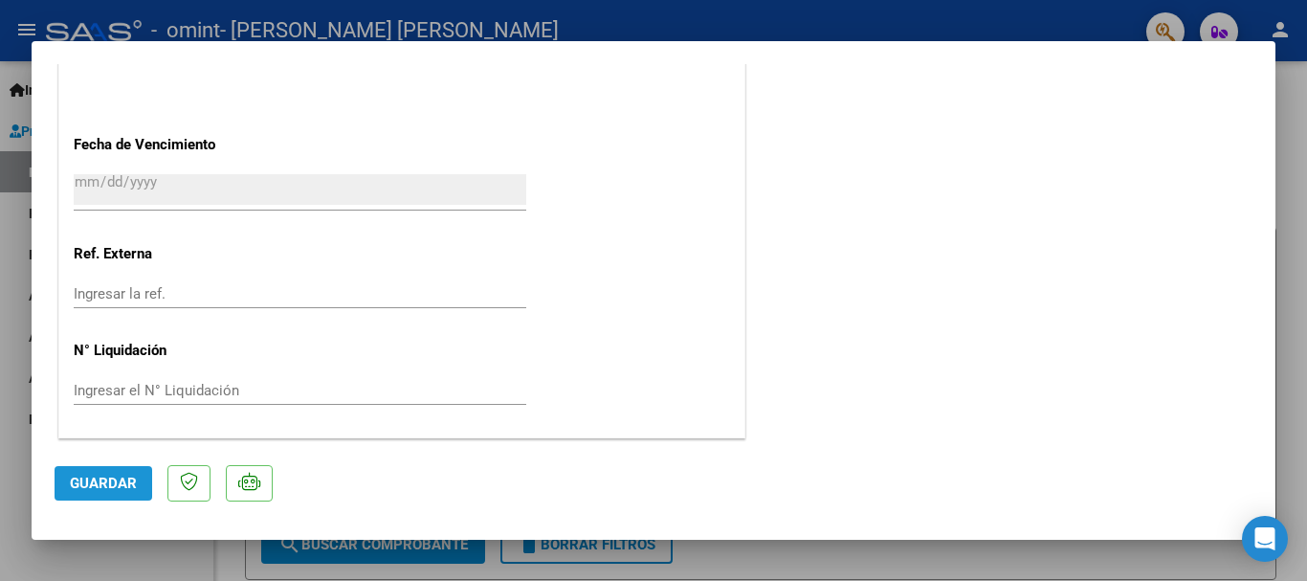
click at [116, 485] on span "Guardar" at bounding box center [103, 483] width 67 height 17
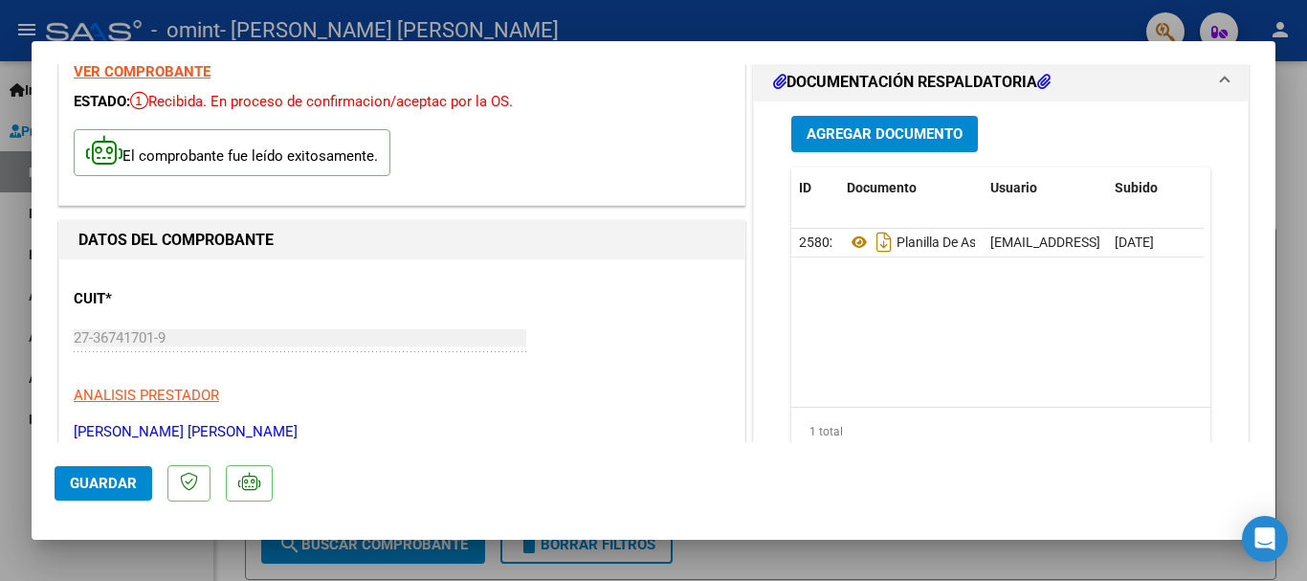
scroll to position [0, 0]
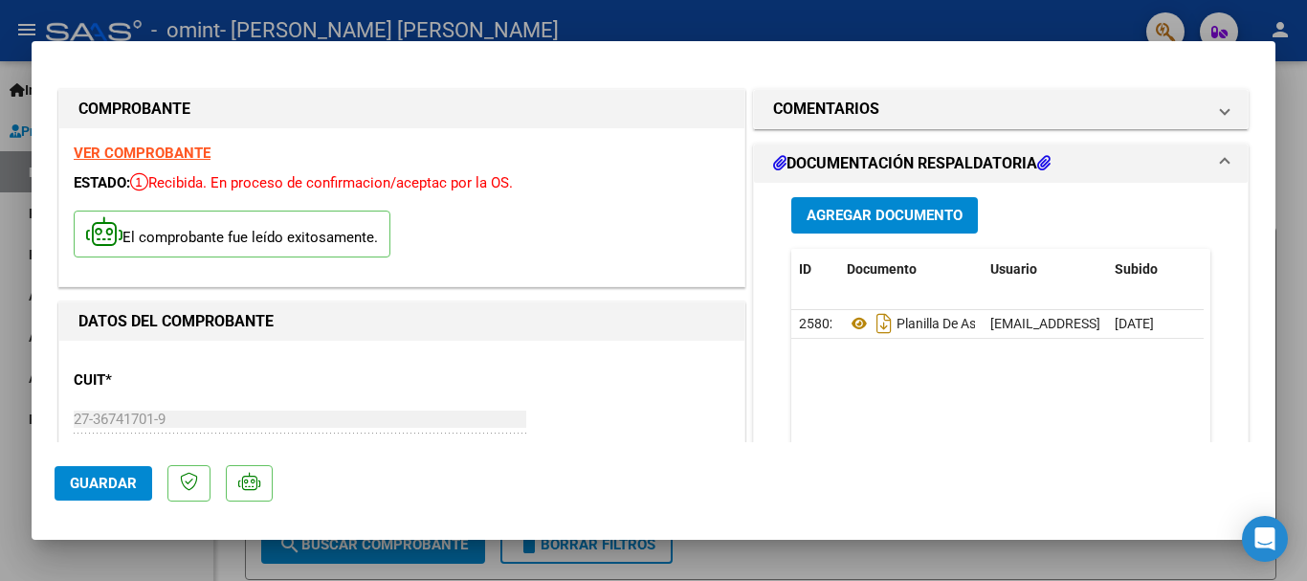
click at [12, 333] on div at bounding box center [653, 290] width 1307 height 581
type input "$ 0,00"
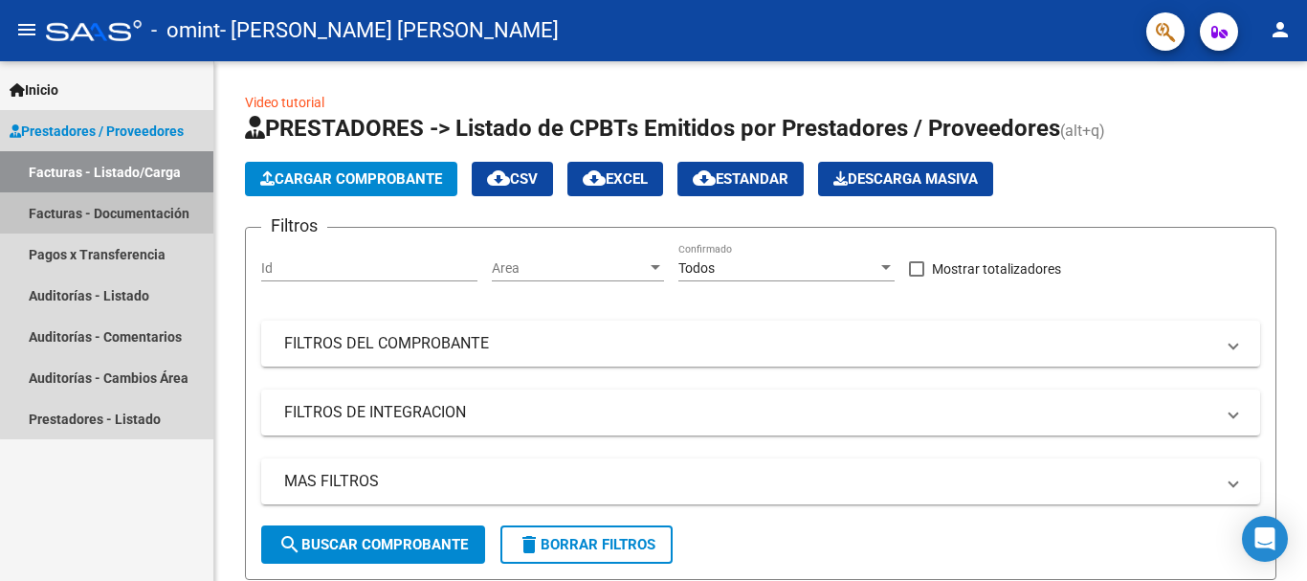
click at [132, 211] on link "Facturas - Documentación" at bounding box center [106, 212] width 213 height 41
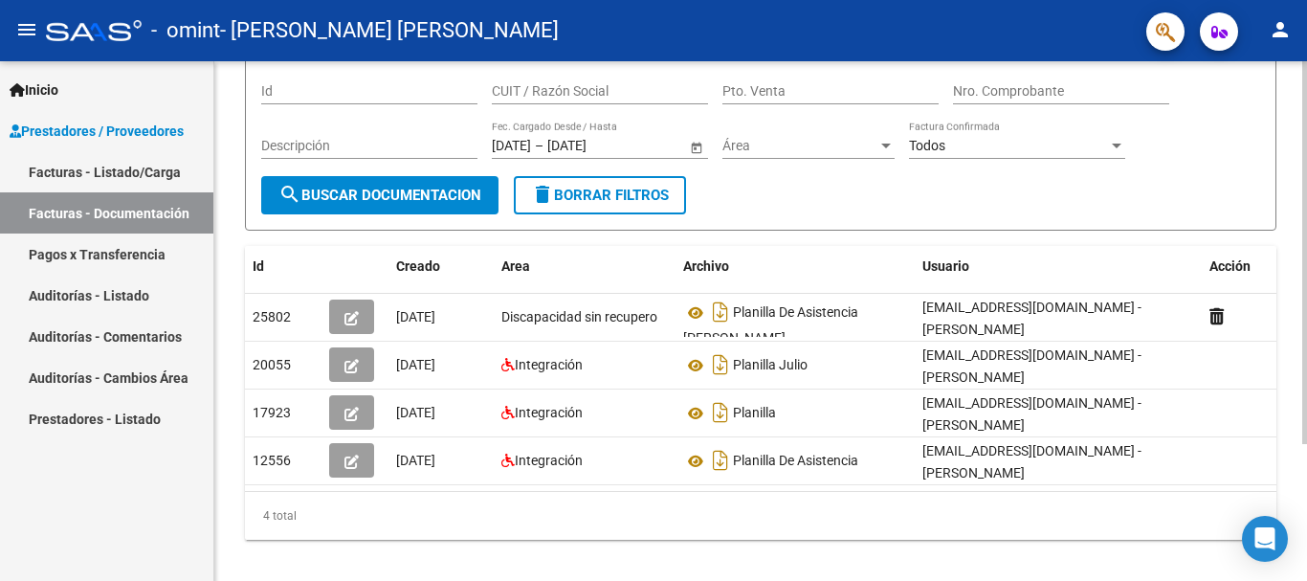
scroll to position [137, 0]
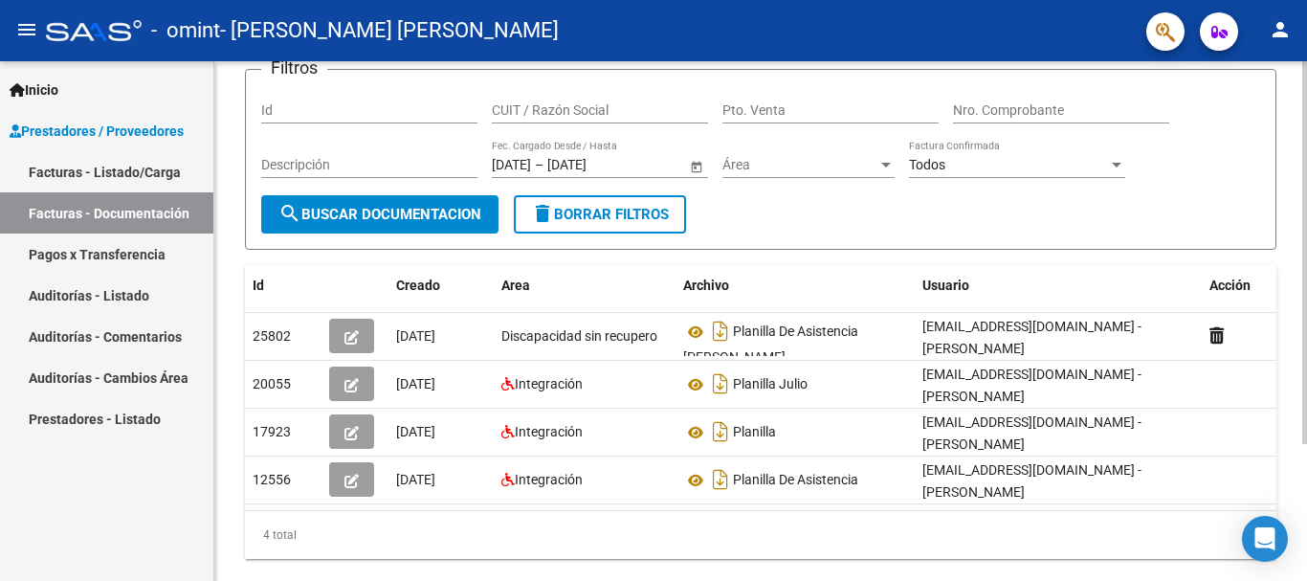
click at [1306, 243] on div at bounding box center [1304, 359] width 5 height 383
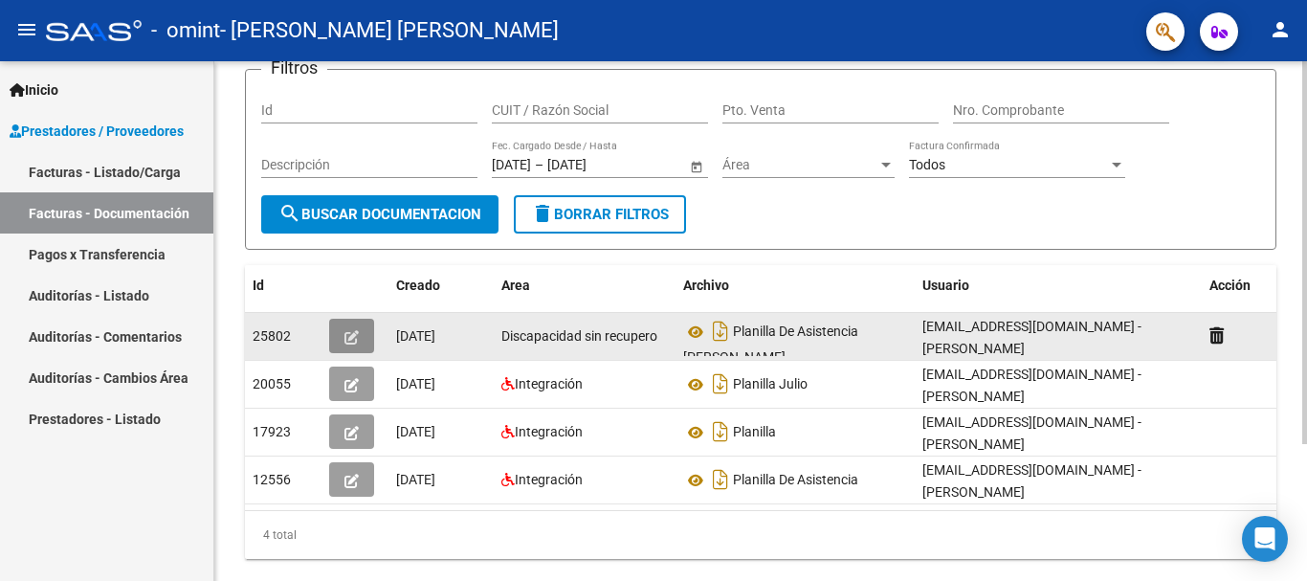
click at [357, 339] on icon "button" at bounding box center [352, 337] width 14 height 14
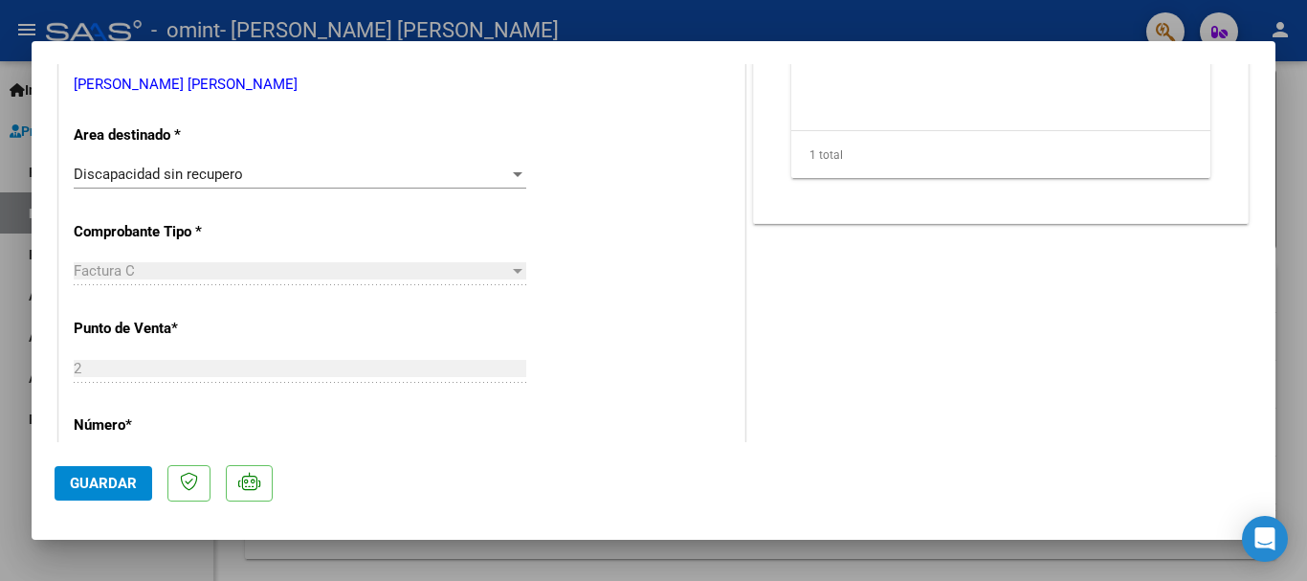
scroll to position [300, 0]
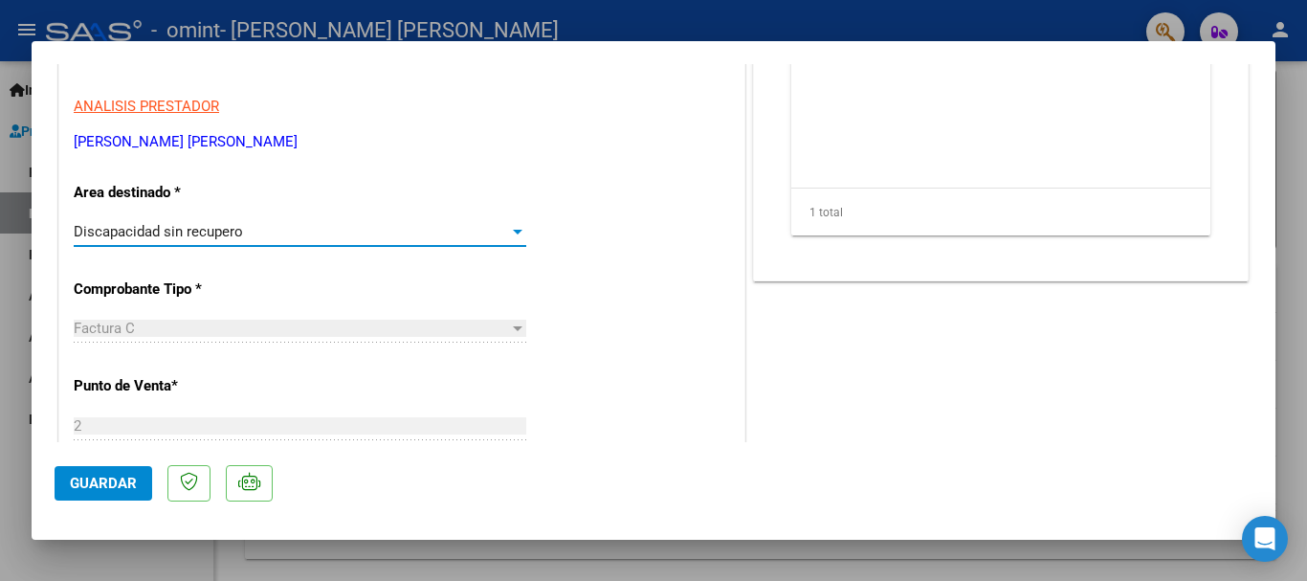
click at [501, 232] on div "Discapacidad sin recupero" at bounding box center [291, 231] width 435 height 17
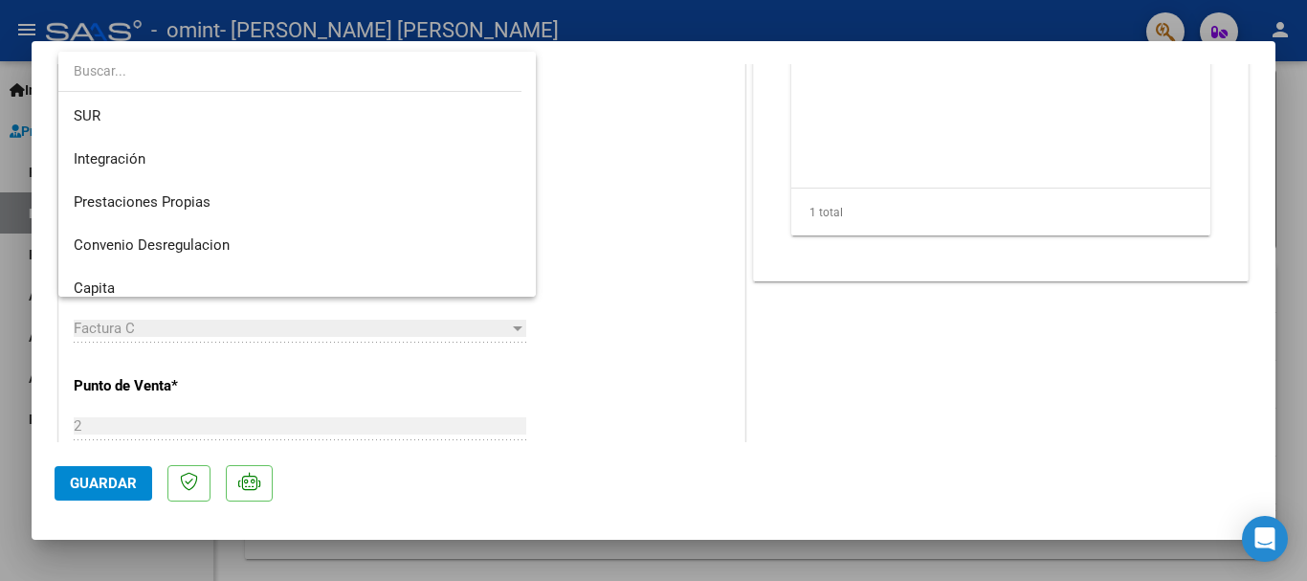
scroll to position [60, 0]
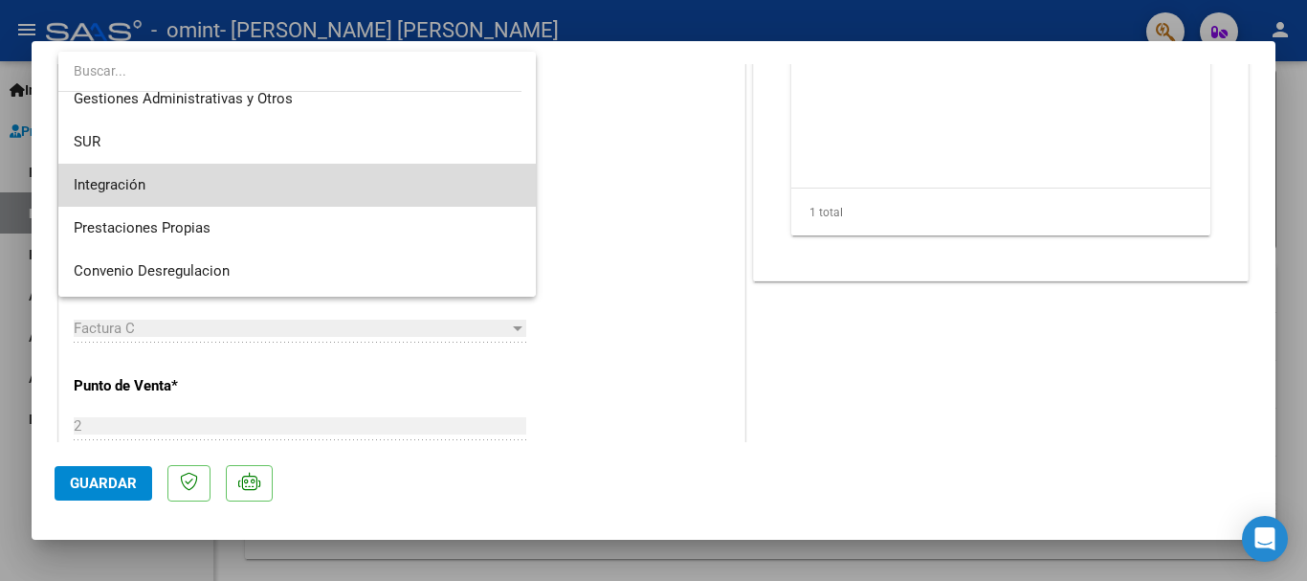
click at [343, 178] on span "Integración" at bounding box center [297, 185] width 447 height 43
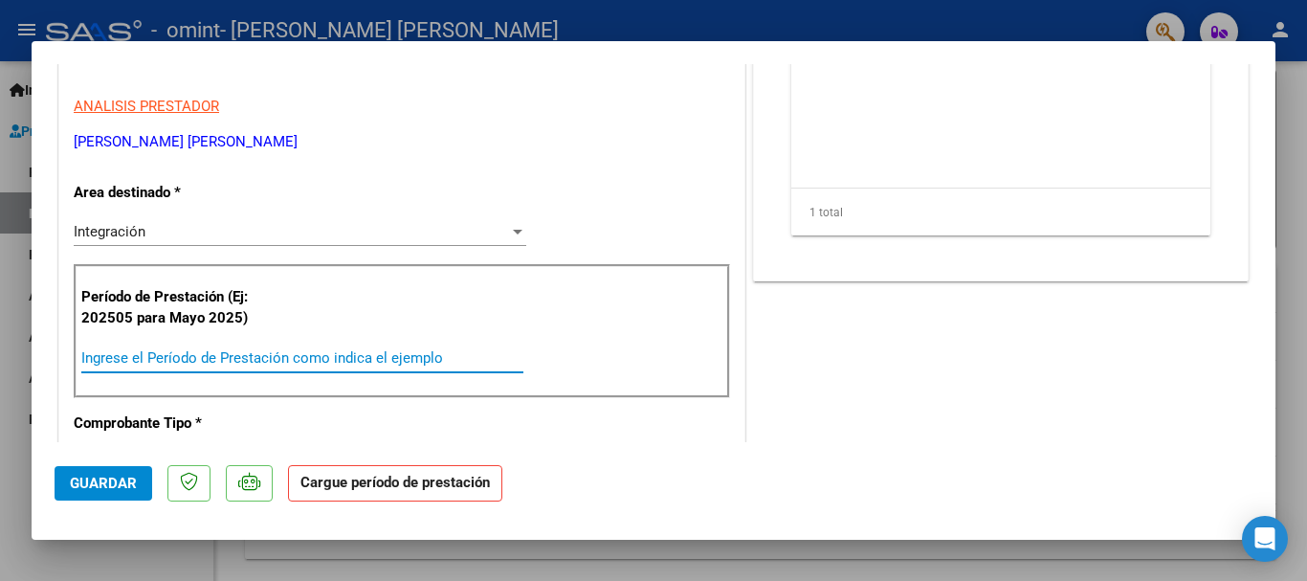
click at [211, 361] on input "Ingrese el Período de Prestación como indica el ejemplo" at bounding box center [302, 357] width 442 height 17
type input "0"
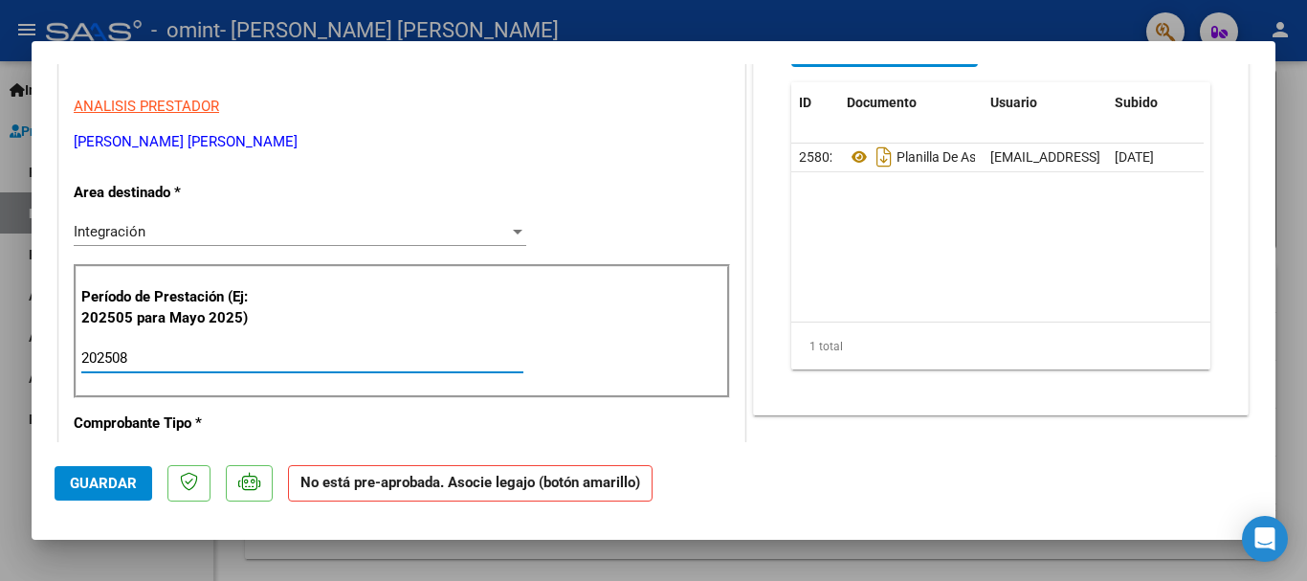
type input "202508"
click at [100, 479] on span "Guardar" at bounding box center [103, 483] width 67 height 17
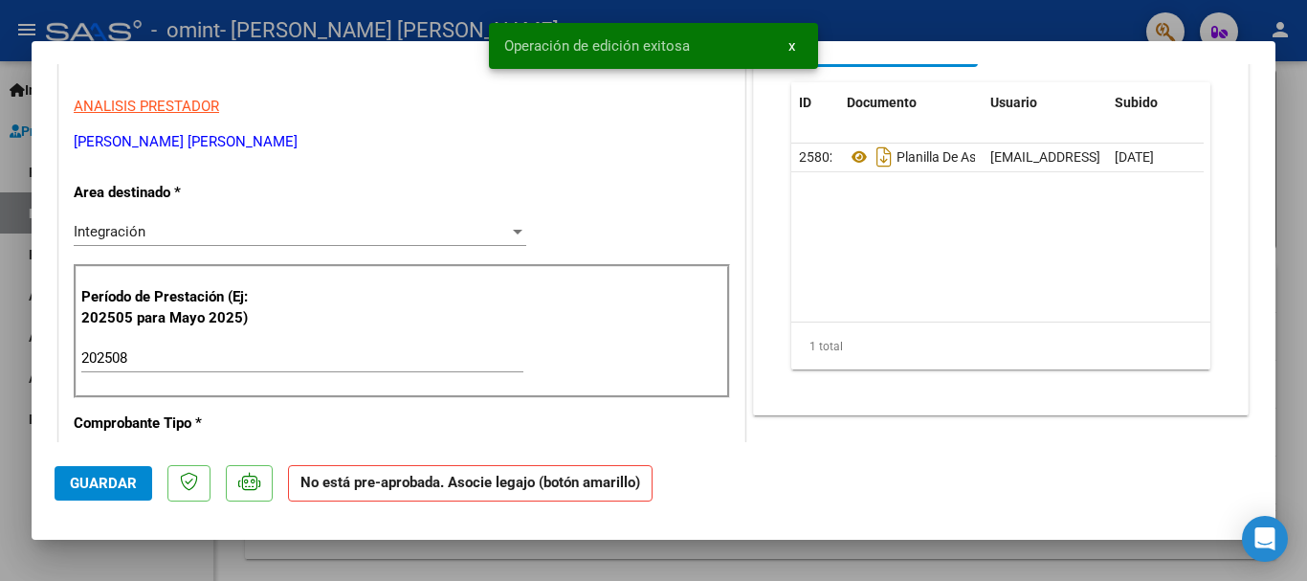
scroll to position [0, 0]
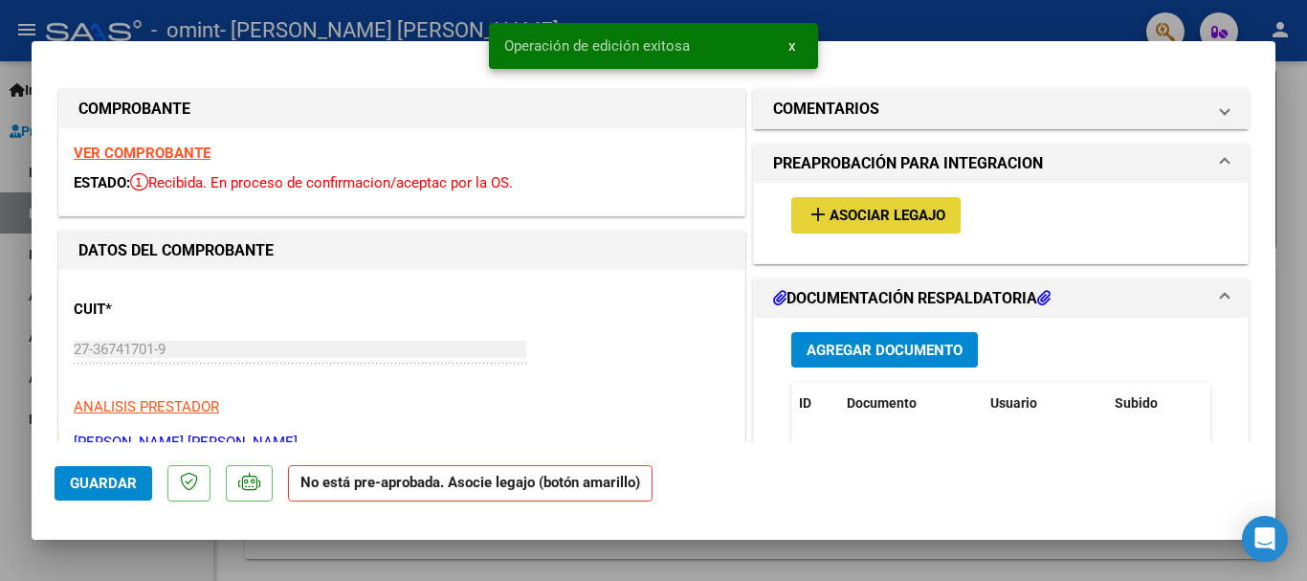
click at [896, 214] on span "Asociar Legajo" at bounding box center [888, 216] width 116 height 17
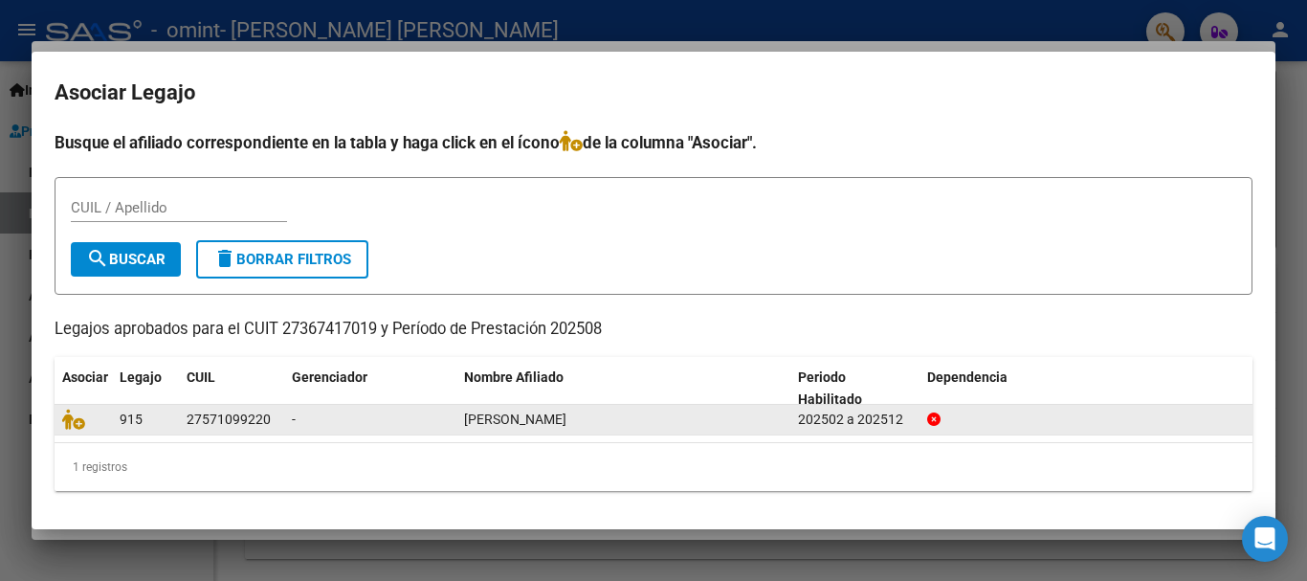
click at [270, 420] on div "27571099220" at bounding box center [232, 420] width 90 height 22
click at [83, 425] on icon at bounding box center [73, 419] width 23 height 21
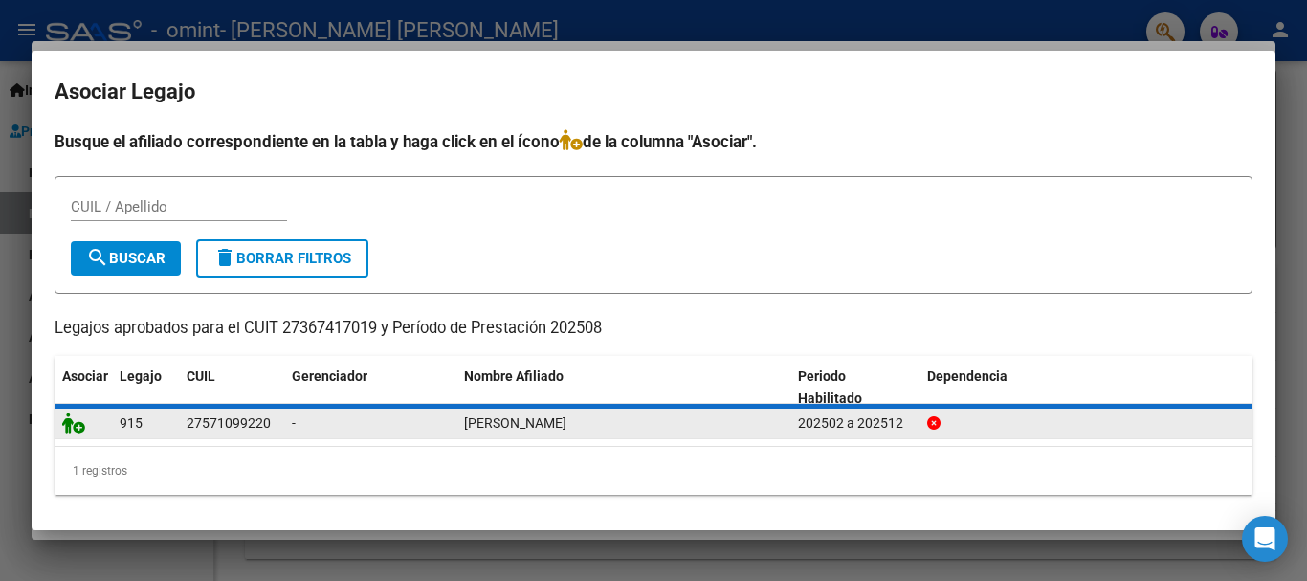
click at [83, 425] on icon at bounding box center [73, 422] width 23 height 21
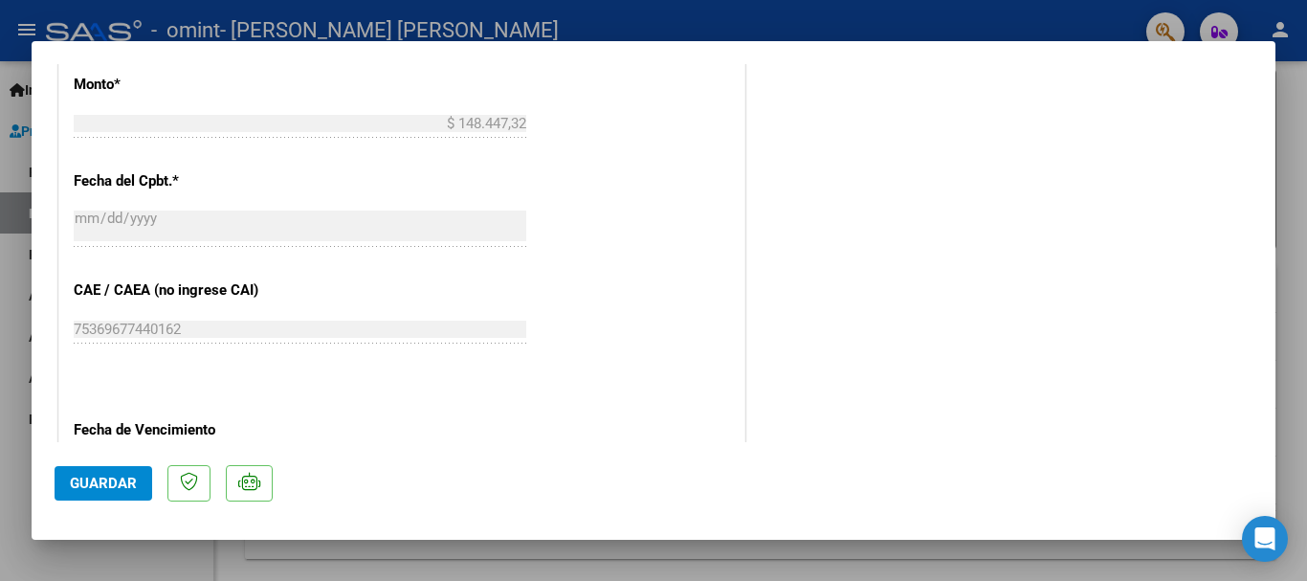
scroll to position [1264, 0]
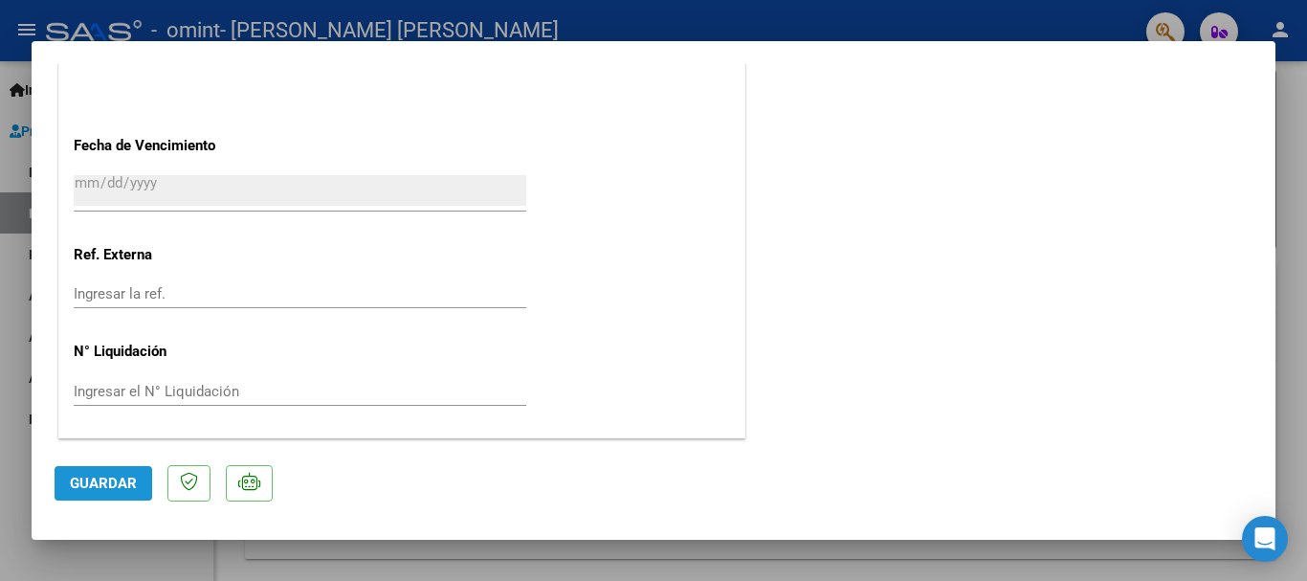
click at [106, 470] on button "Guardar" at bounding box center [104, 483] width 98 height 34
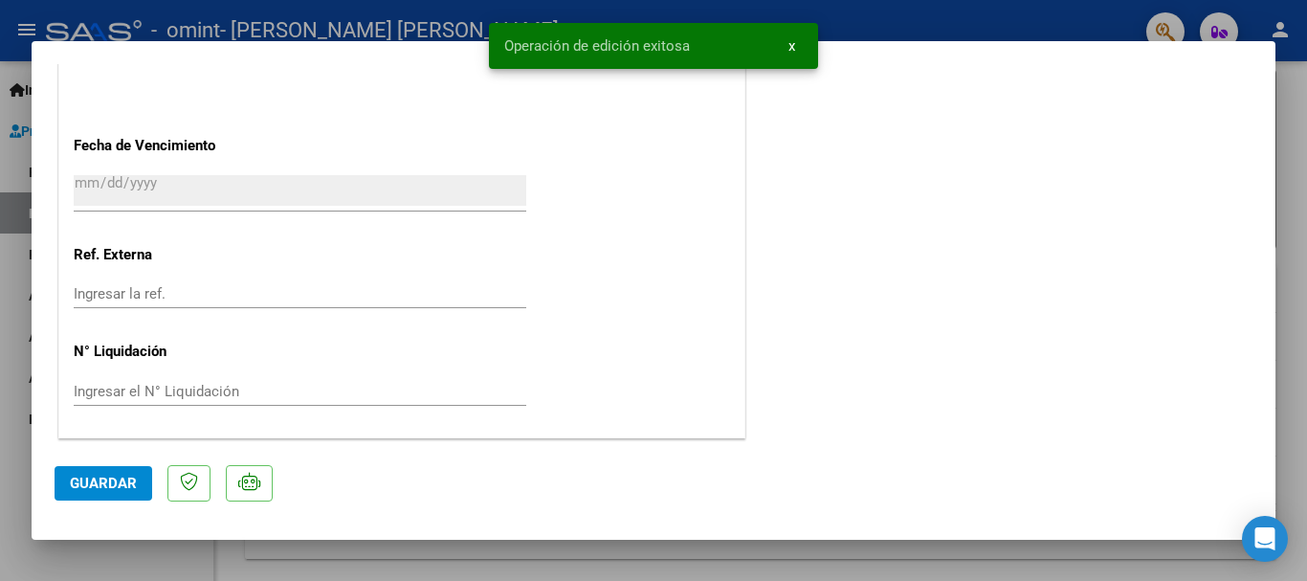
click at [12, 384] on div at bounding box center [653, 290] width 1307 height 581
type input "$ 0,00"
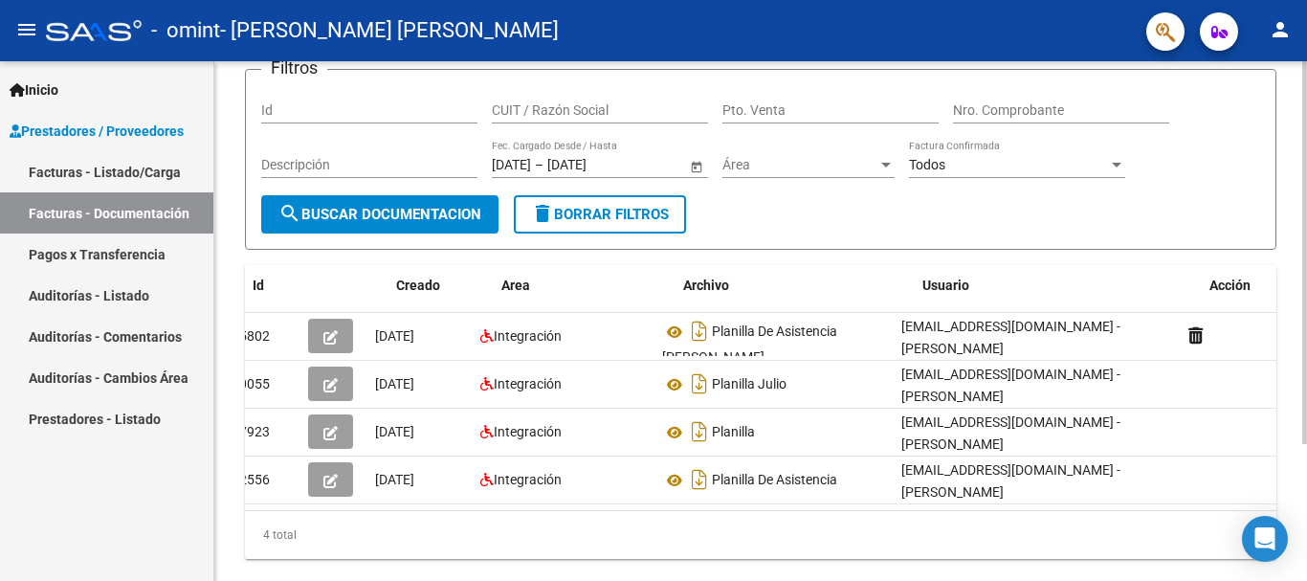
scroll to position [0, 0]
